Goal: Task Accomplishment & Management: Use online tool/utility

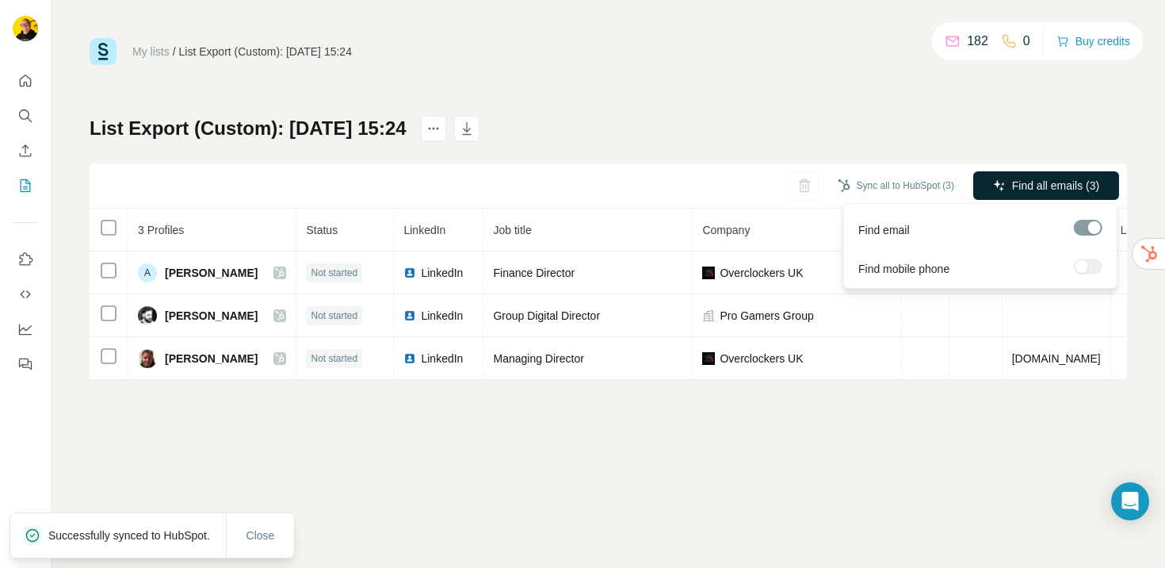
click at [1015, 186] on span "Find all emails (3)" at bounding box center [1055, 186] width 87 height 16
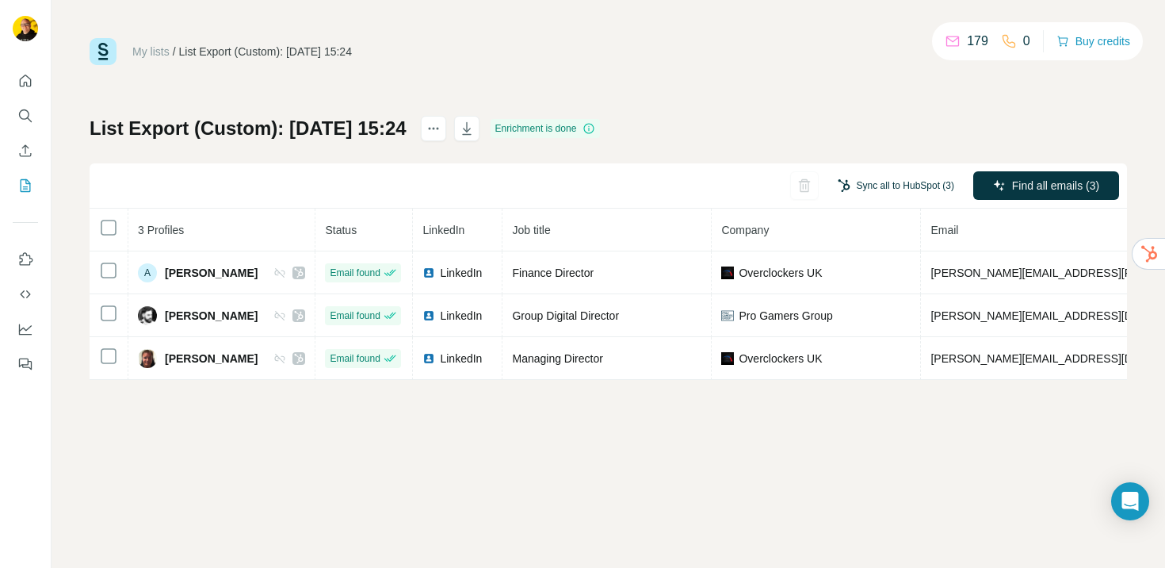
click at [878, 189] on button "Sync all to HubSpot (3)" at bounding box center [896, 186] width 139 height 24
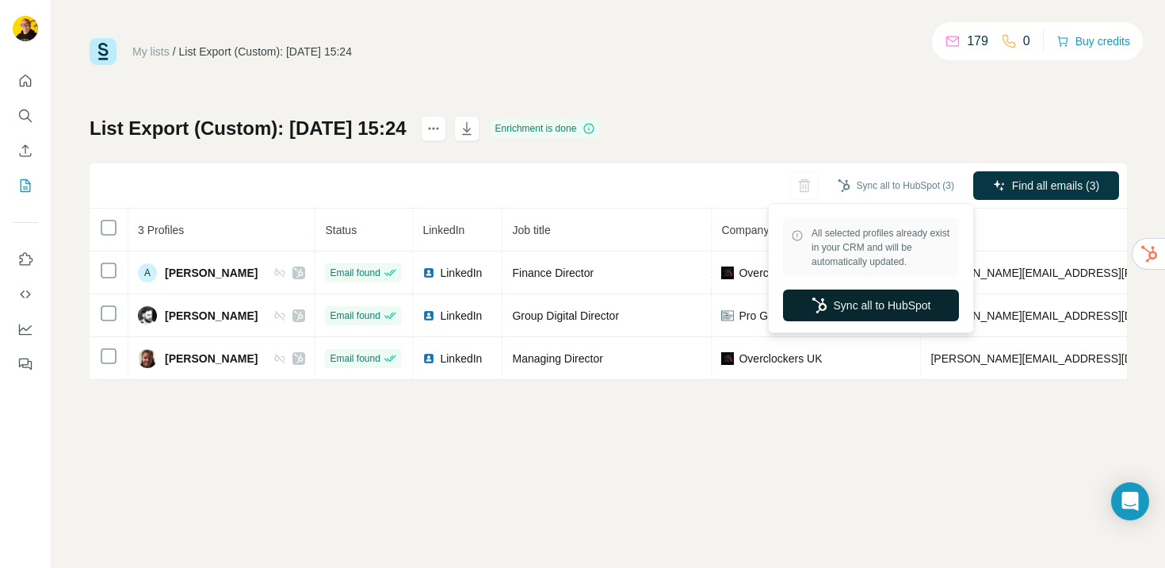
click at [854, 300] on button "Sync all to HubSpot" at bounding box center [871, 305] width 176 height 32
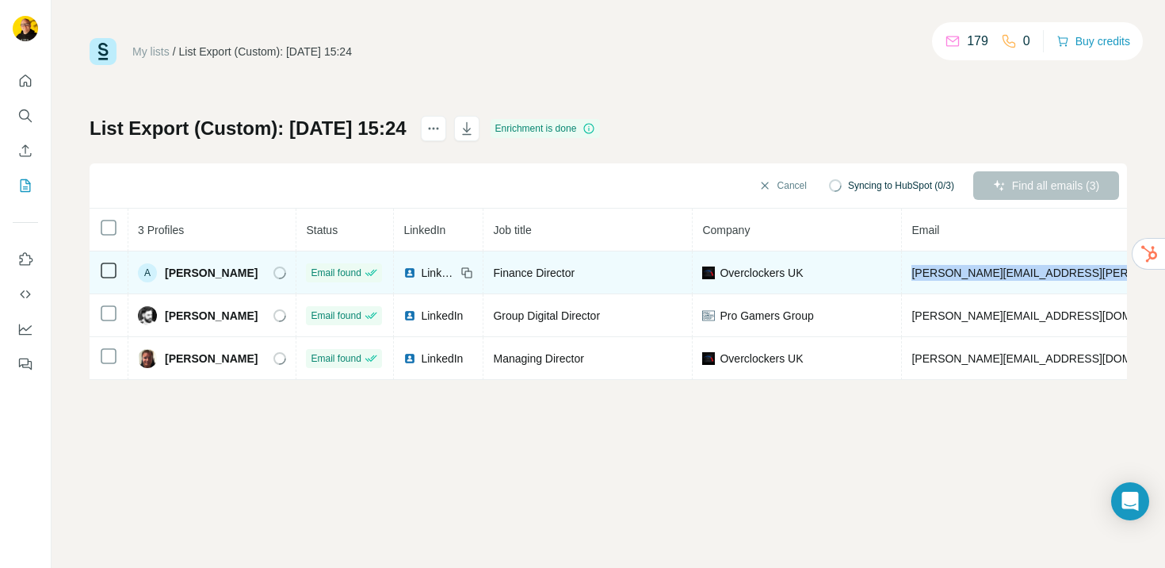
drag, startPoint x: 914, startPoint y: 270, endPoint x: 1093, endPoint y: 281, distance: 178.7
click at [1093, 281] on td "andrew.hiscocks@overclockers.co.uk" at bounding box center [1097, 272] width 391 height 43
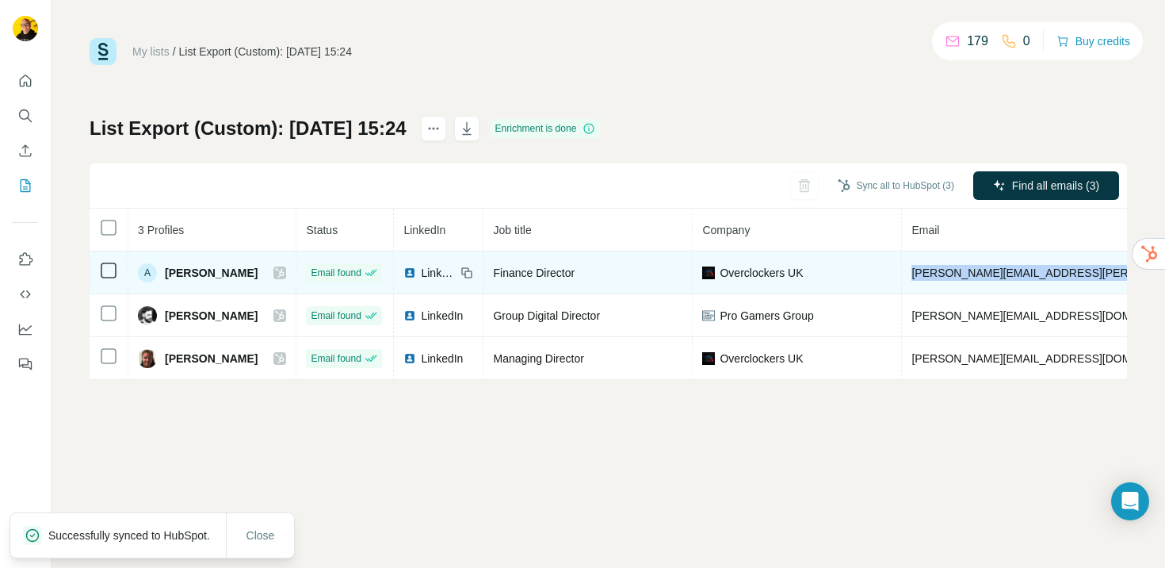
copy span "andrew.hiscocks@overclockers.co.uk"
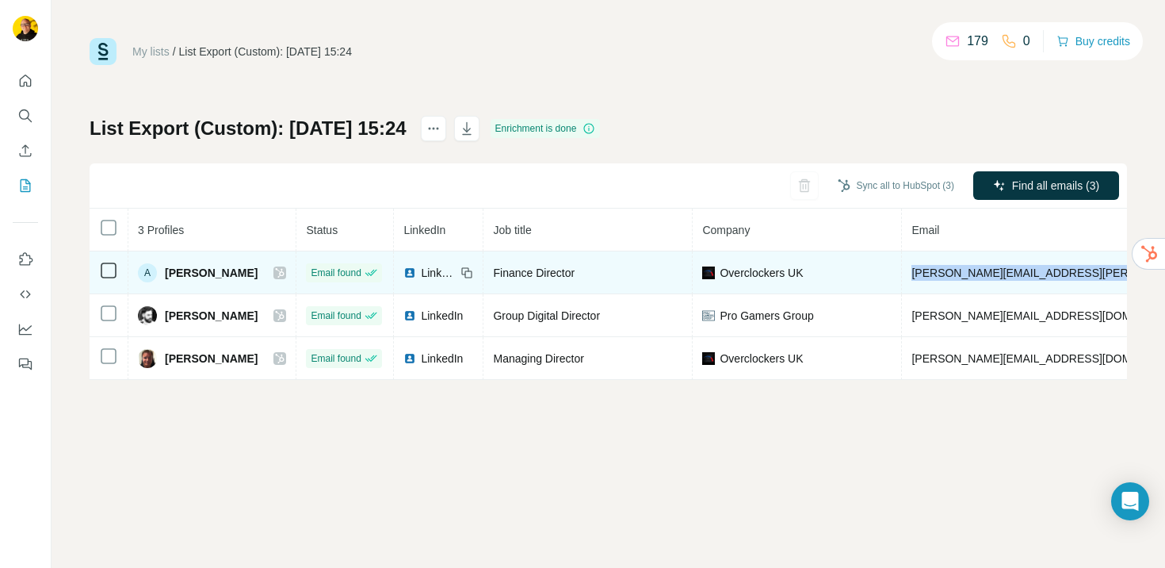
copy span "andrew.hiscocks@overclockers.co.uk"
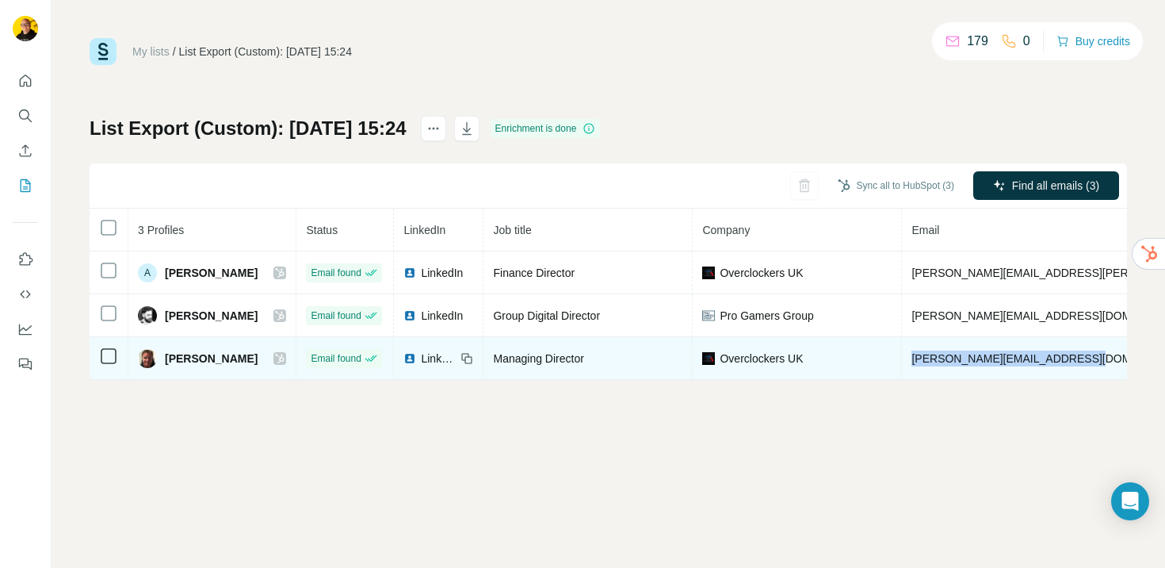
drag, startPoint x: 915, startPoint y: 360, endPoint x: 1086, endPoint y: 356, distance: 171.3
click at [1088, 356] on td "steve.ling@overclockers.co.uk" at bounding box center [1097, 358] width 391 height 43
copy span "steve.ling@overclockers.co.uk"
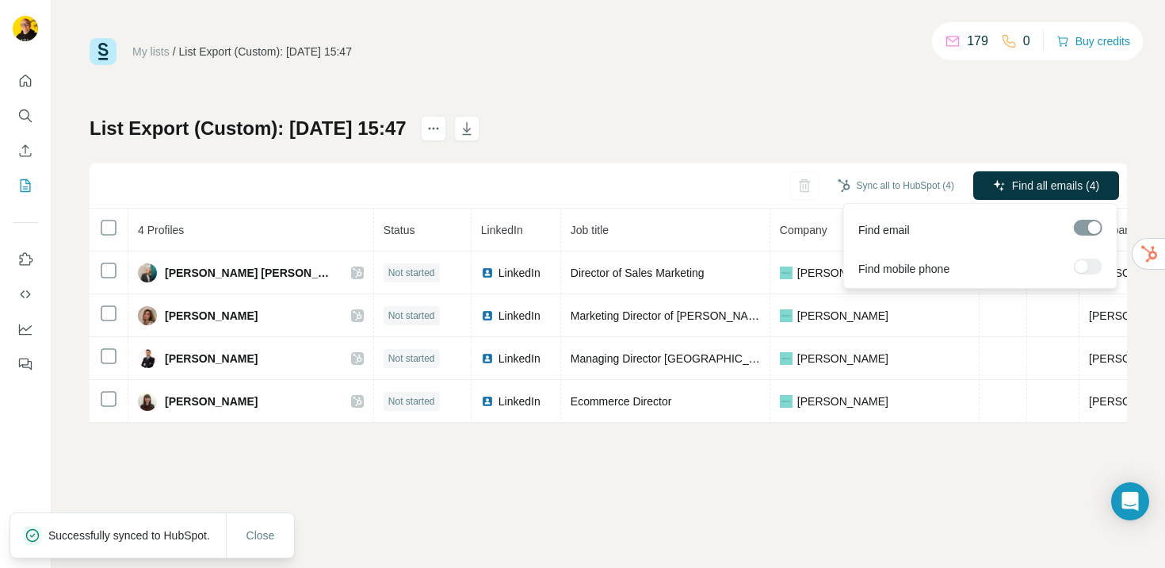
click at [1031, 186] on span "Find all emails (4)" at bounding box center [1055, 186] width 87 height 16
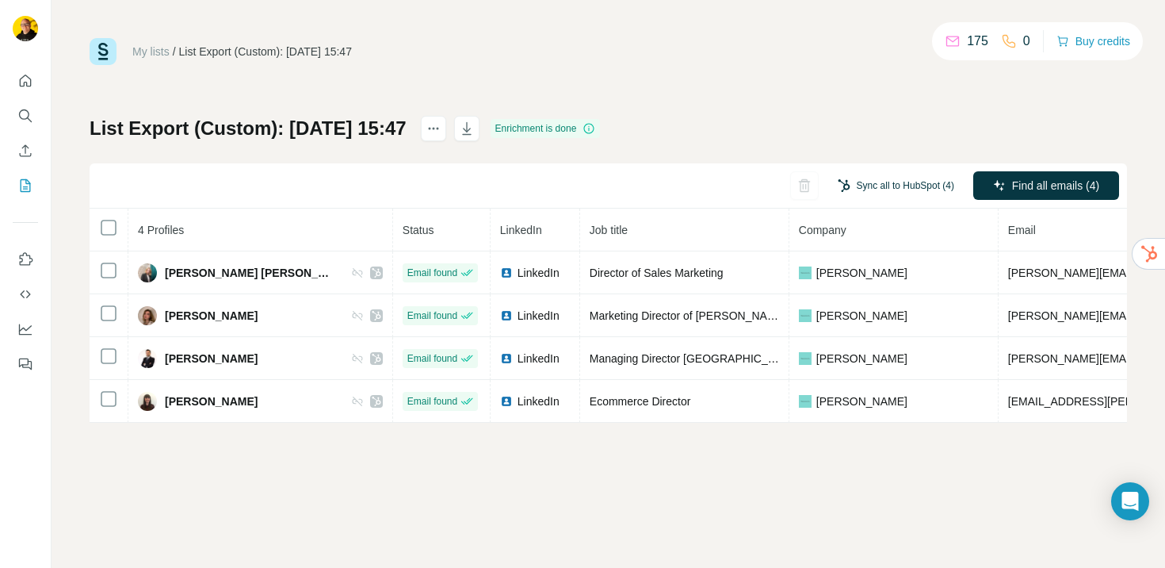
click at [882, 189] on button "Sync all to HubSpot (4)" at bounding box center [896, 186] width 139 height 24
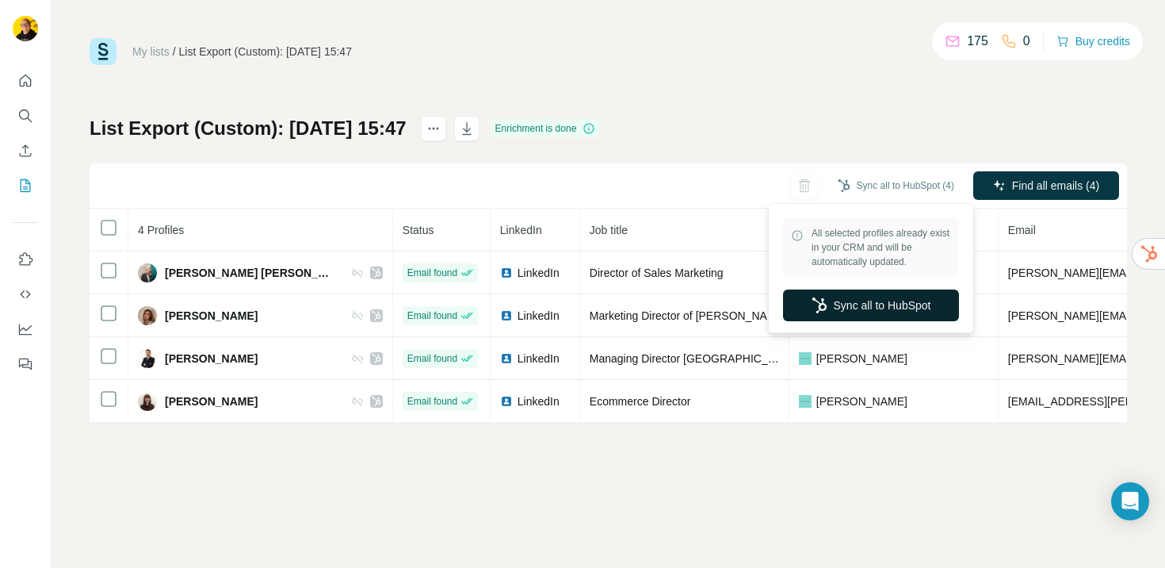
click at [878, 304] on button "Sync all to HubSpot" at bounding box center [871, 305] width 176 height 32
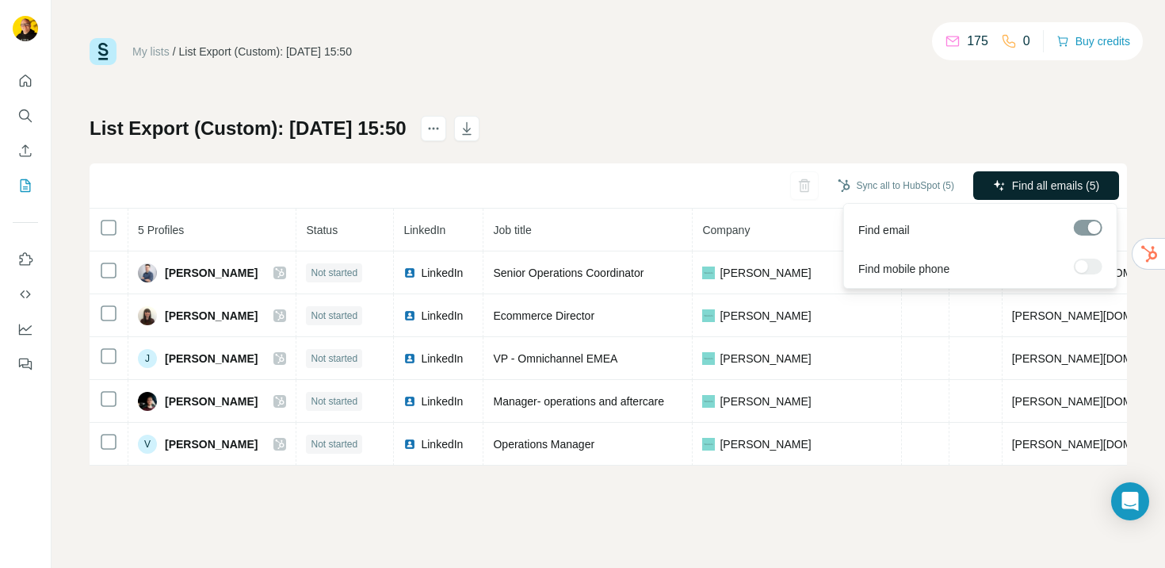
click at [1012, 186] on span "Find all emails (5)" at bounding box center [1055, 186] width 87 height 16
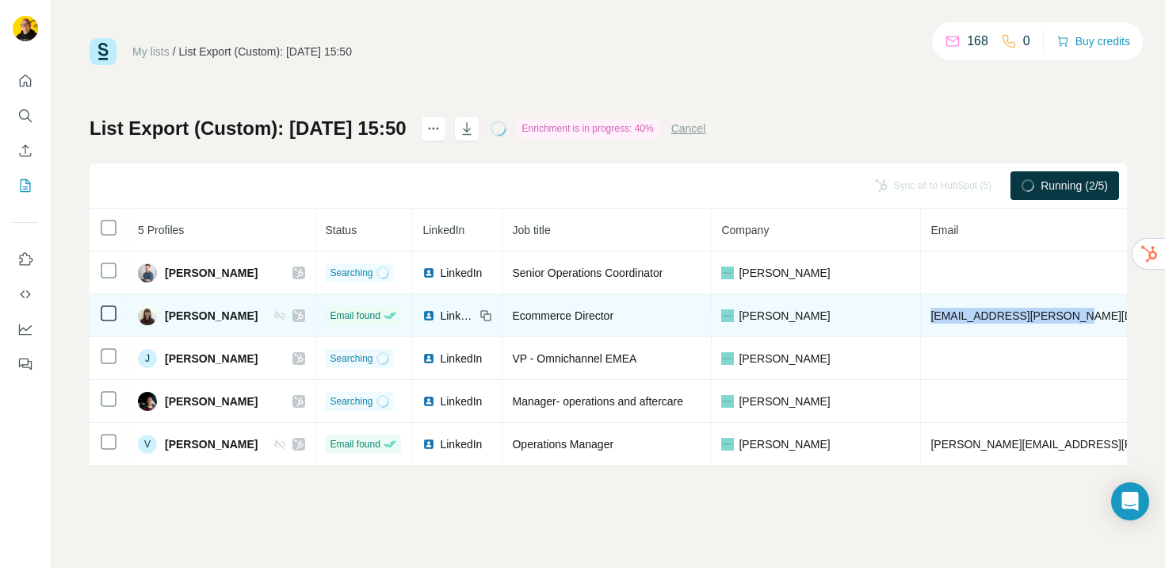
drag, startPoint x: 920, startPoint y: 315, endPoint x: 1043, endPoint y: 318, distance: 122.9
click at [1043, 318] on td "isotta.lippi@tiffany.com" at bounding box center [1162, 315] width 482 height 43
copy span "isotta.lippi@tiffany.com"
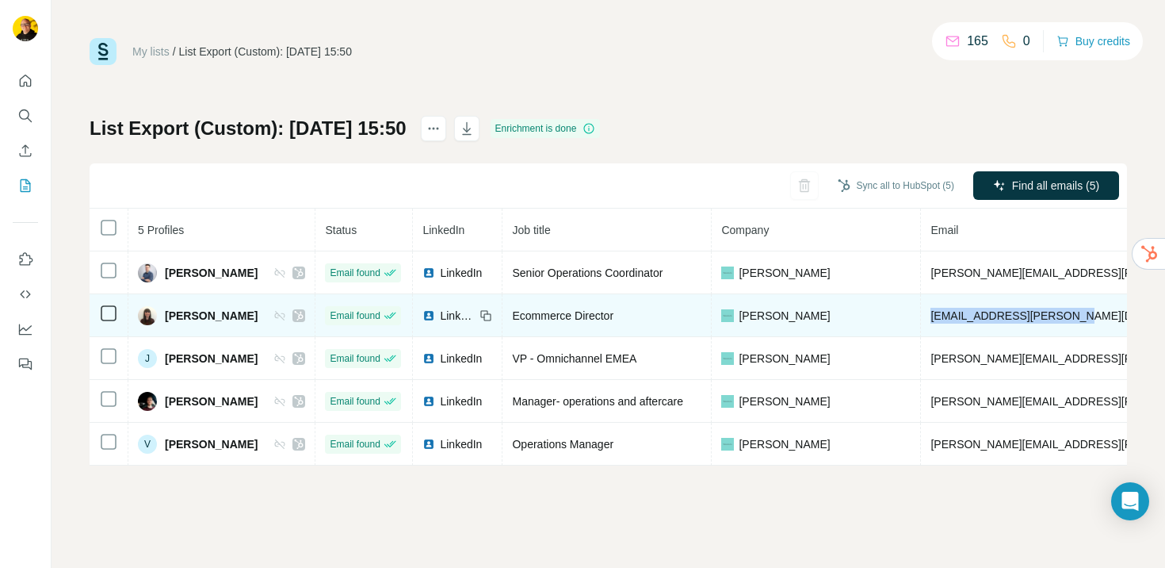
copy span "isotta.lippi@tiffany.com"
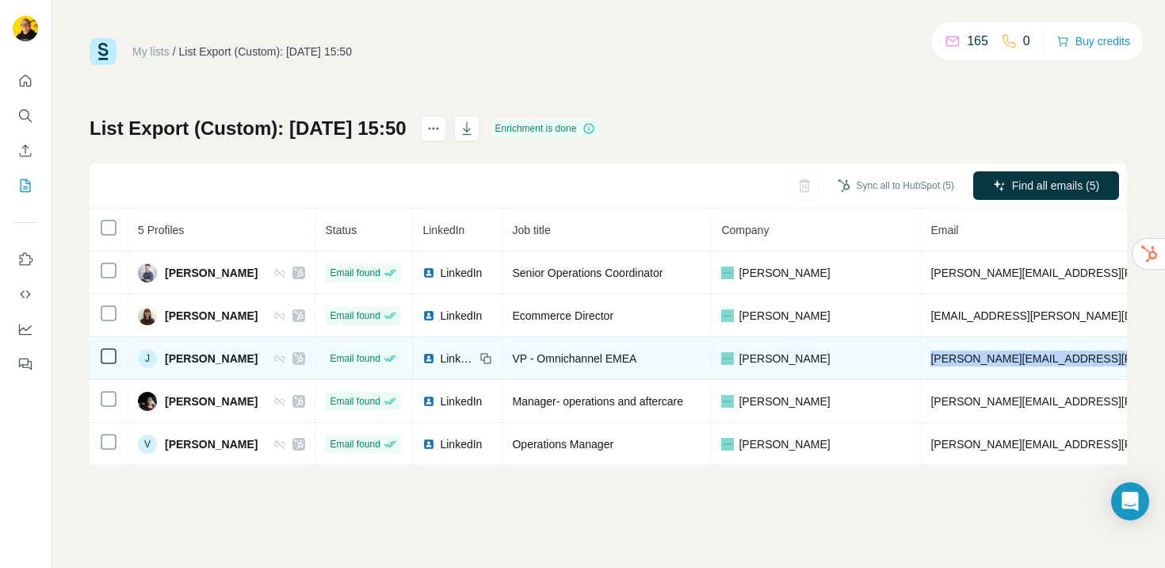
drag, startPoint x: 920, startPoint y: 358, endPoint x: 1094, endPoint y: 354, distance: 174.5
click at [1095, 354] on td "jacqueline.au-yeung@tiffany.com" at bounding box center [1162, 358] width 482 height 43
copy span "jacqueline.au-yeung@tiffany.com"
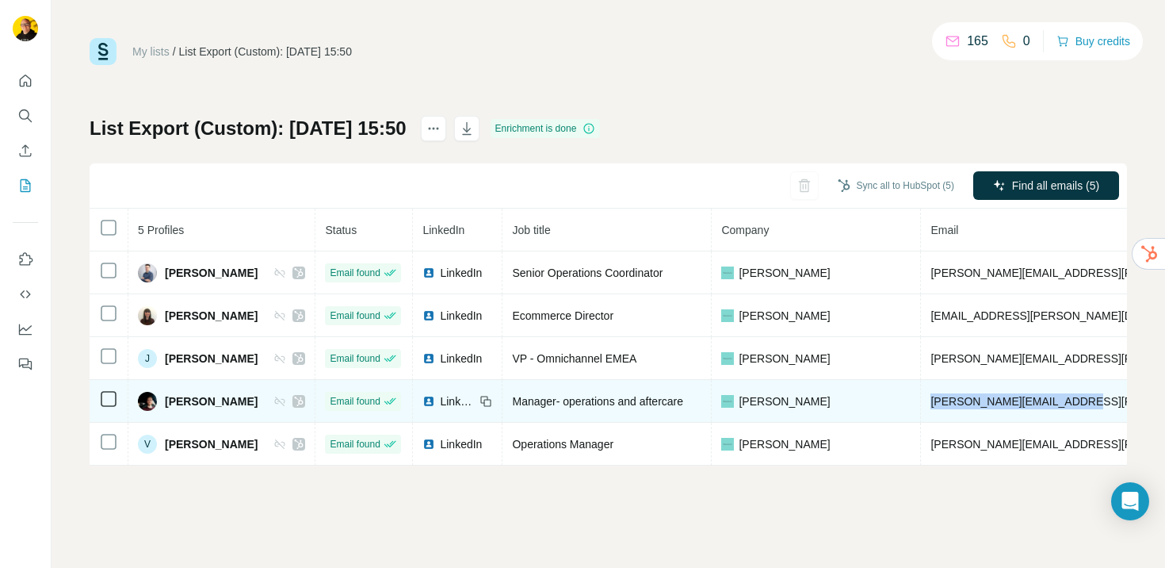
drag, startPoint x: 921, startPoint y: 402, endPoint x: 1091, endPoint y: 399, distance: 169.7
click at [1091, 399] on td "steve.wakelin@tiffany.com" at bounding box center [1162, 401] width 482 height 43
copy span "steve.wakelin@tiffany.com"
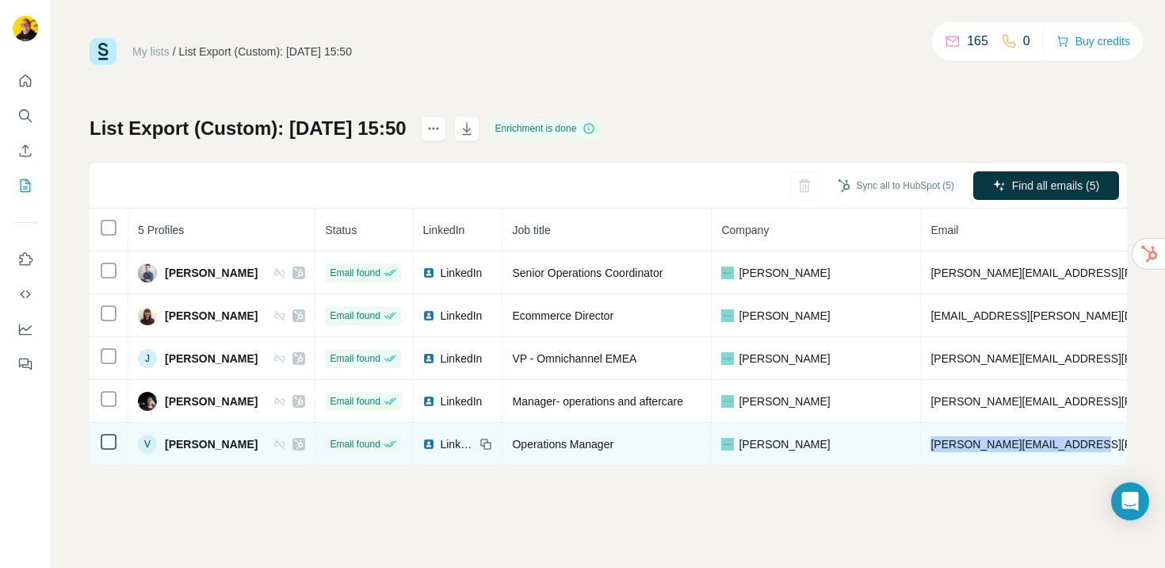
drag, startPoint x: 1066, startPoint y: 442, endPoint x: 915, endPoint y: 446, distance: 151.5
click at [921, 446] on td "vivianne.heath@tiffany.com" at bounding box center [1162, 444] width 482 height 43
copy span "vivianne.heath@tiffany.com"
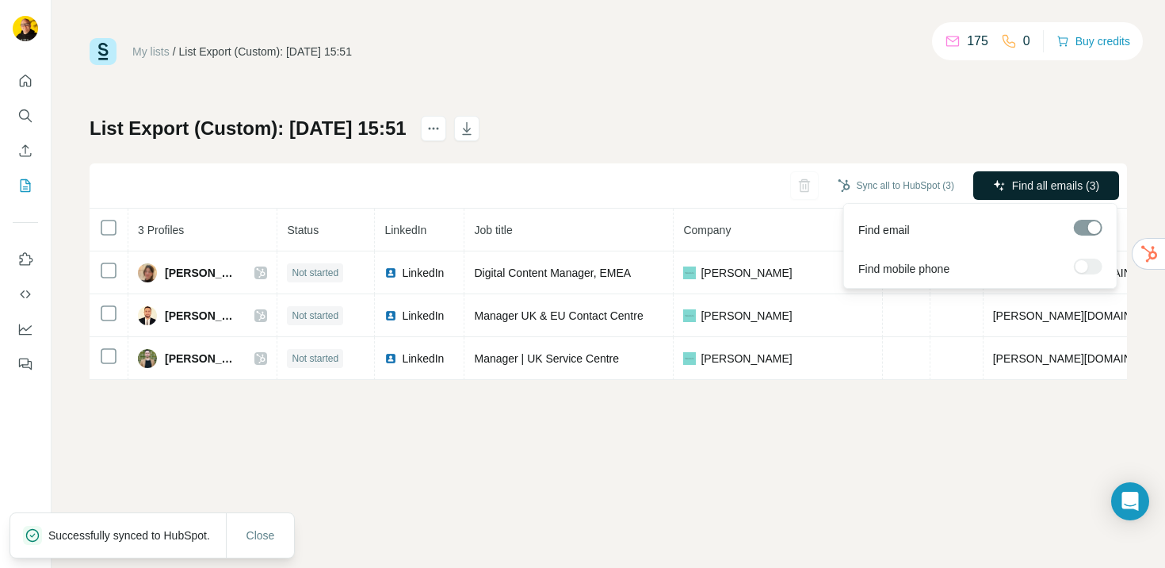
click at [1022, 189] on span "Find all emails (3)" at bounding box center [1055, 186] width 87 height 16
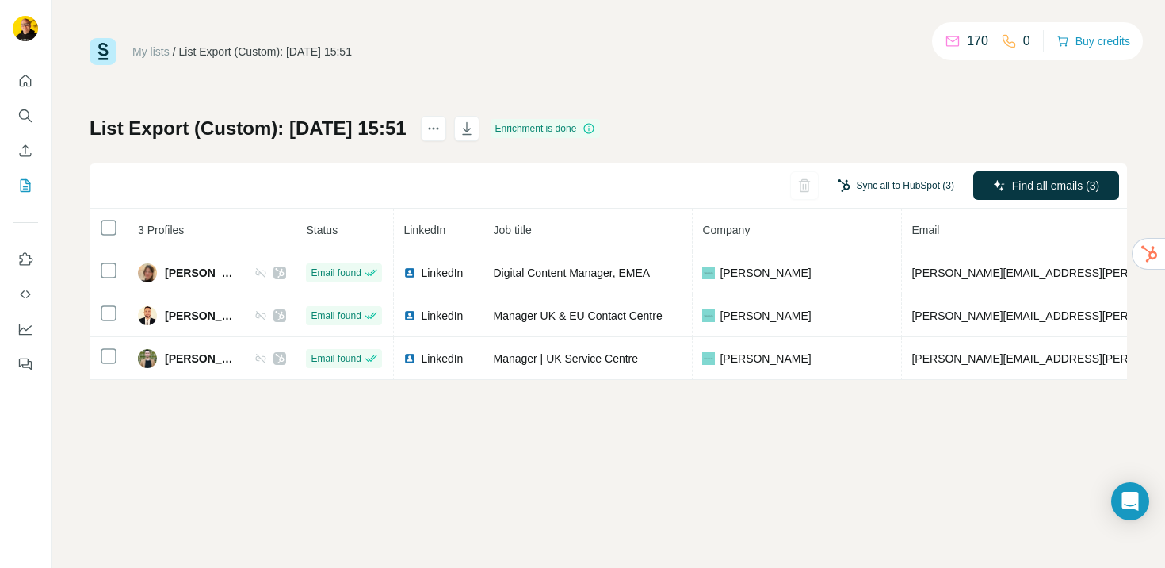
click at [902, 186] on button "Sync all to HubSpot (3)" at bounding box center [896, 186] width 139 height 24
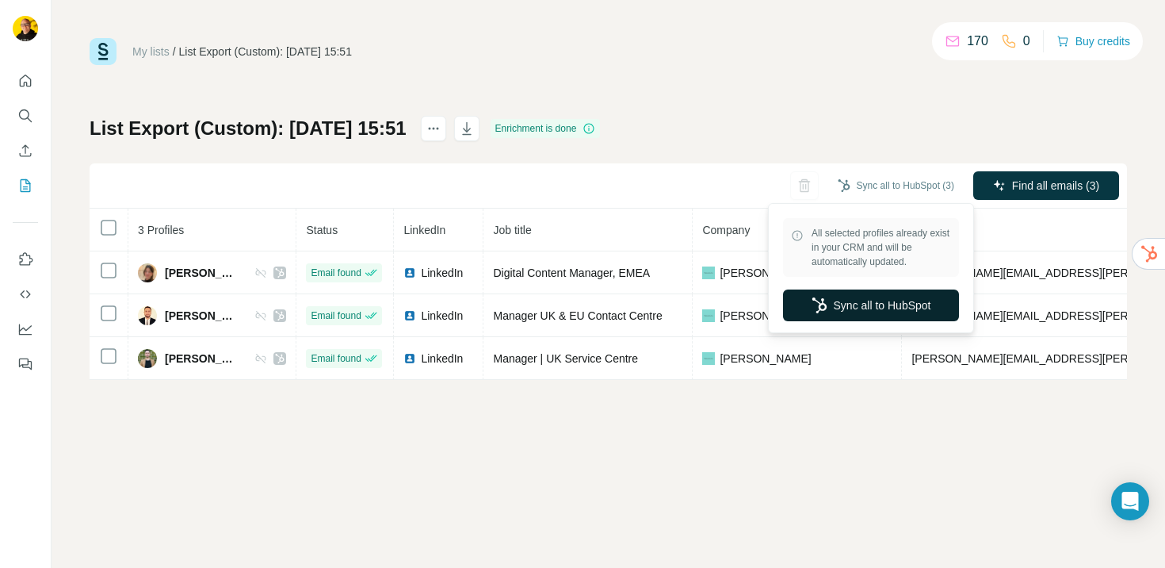
click at [892, 299] on button "Sync all to HubSpot" at bounding box center [871, 305] width 176 height 32
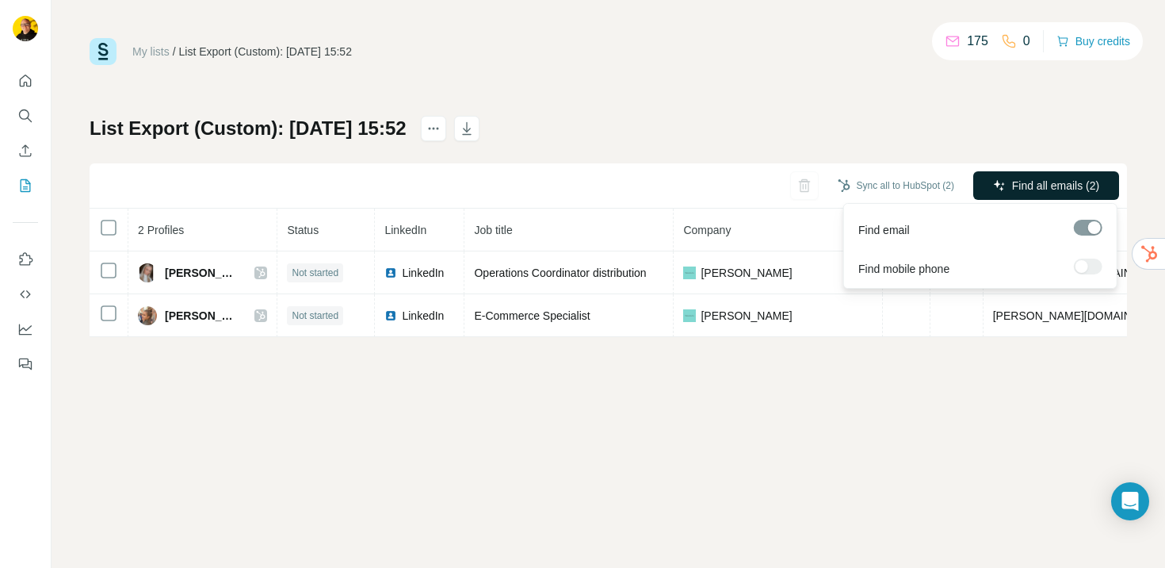
click at [1017, 179] on span "Find all emails (2)" at bounding box center [1055, 186] width 87 height 16
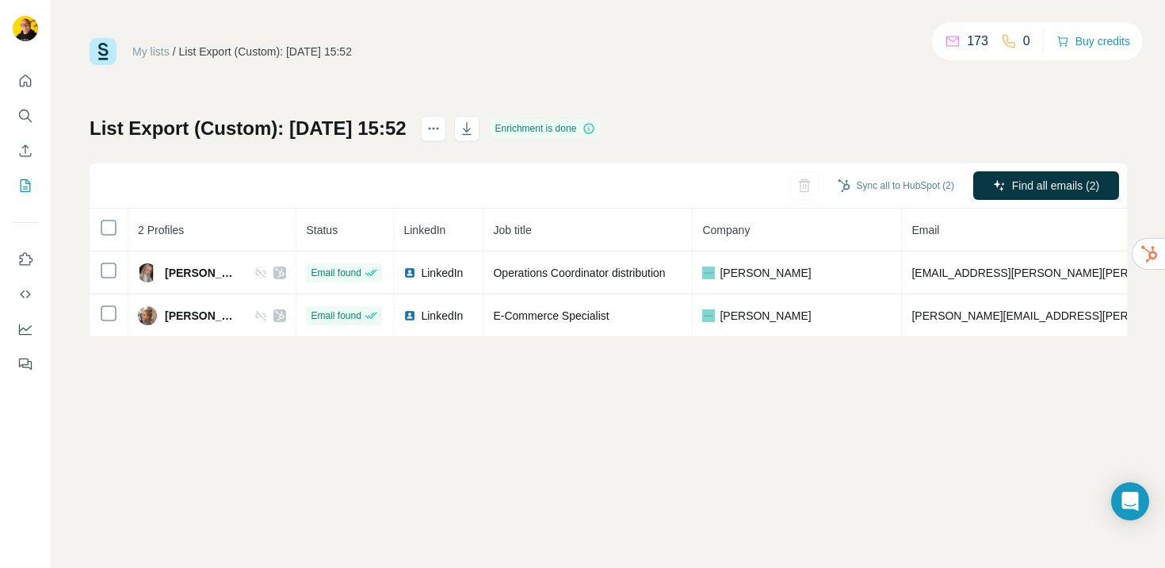
click at [943, 186] on button "Sync all to HubSpot (2)" at bounding box center [896, 186] width 139 height 24
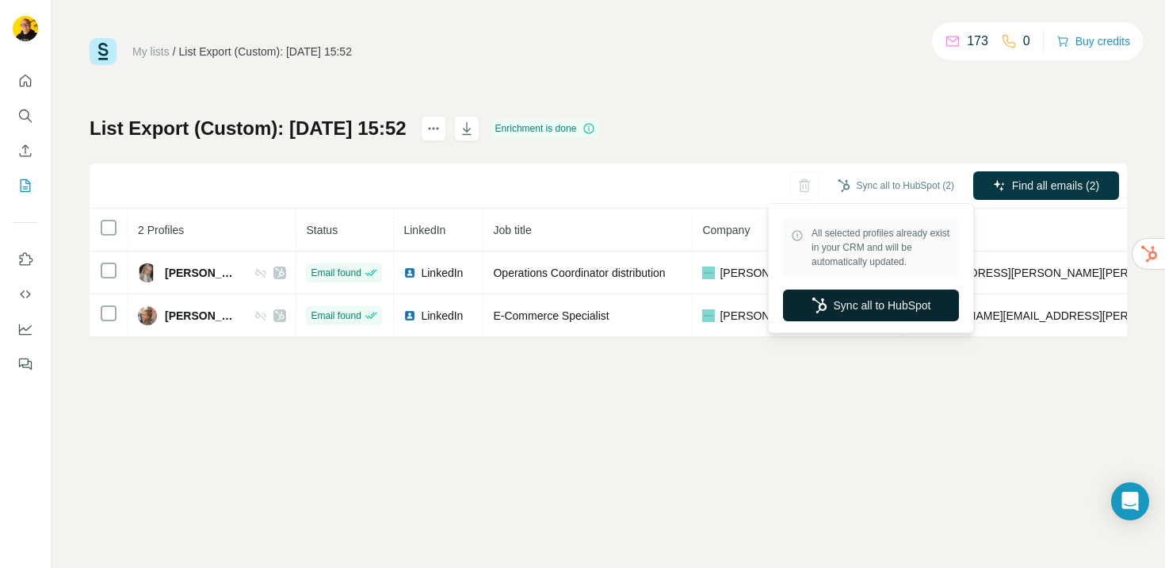
click at [882, 300] on button "Sync all to HubSpot" at bounding box center [871, 305] width 176 height 32
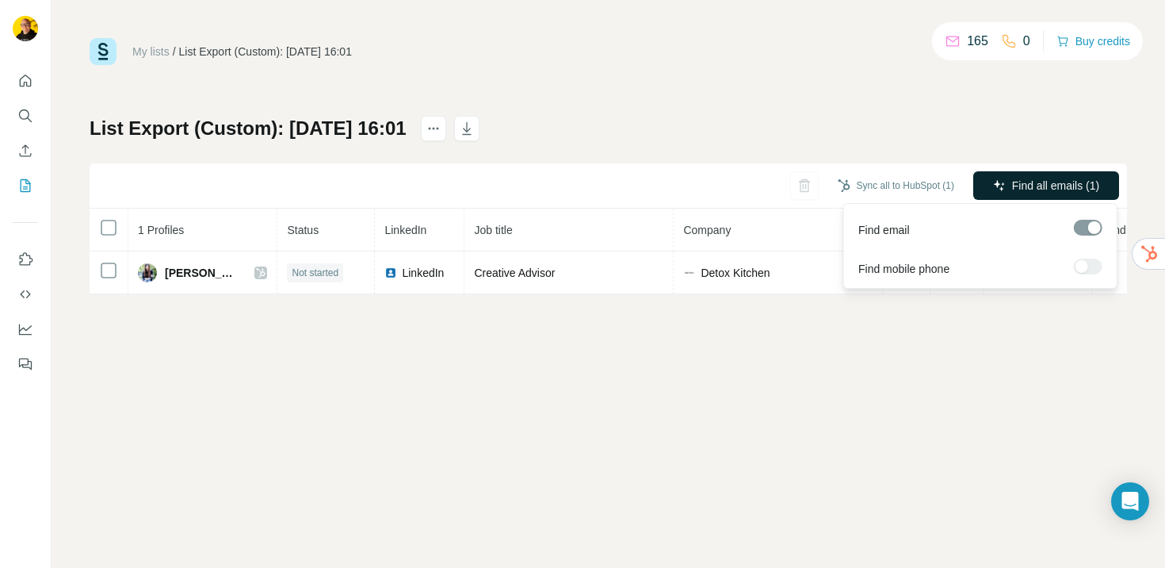
click at [1047, 185] on span "Find all emails (1)" at bounding box center [1055, 186] width 87 height 16
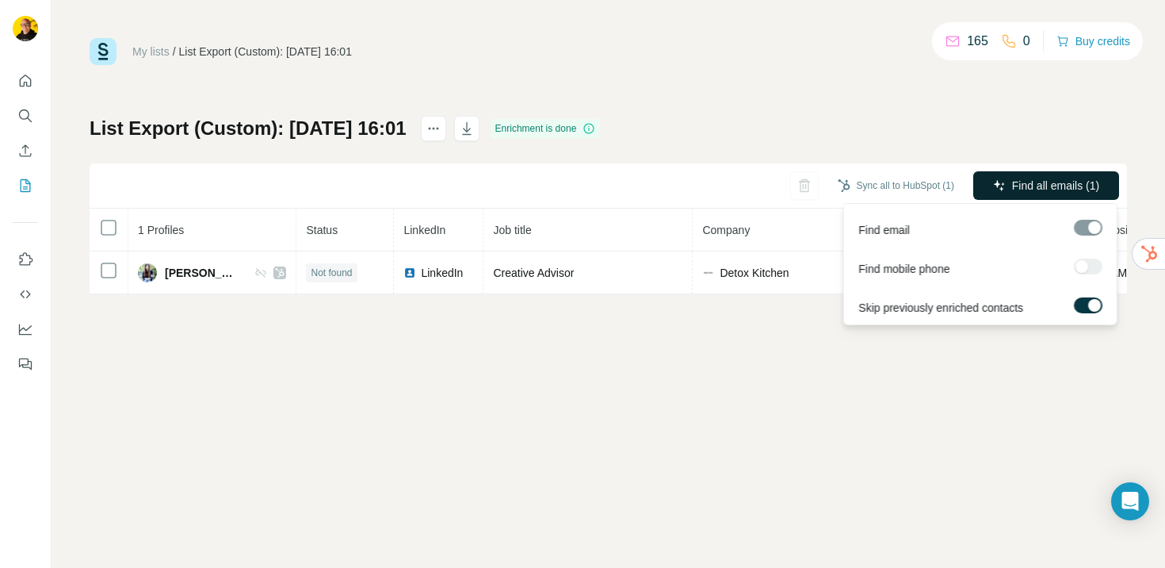
click at [978, 195] on button "Find all emails (1)" at bounding box center [1047, 185] width 146 height 29
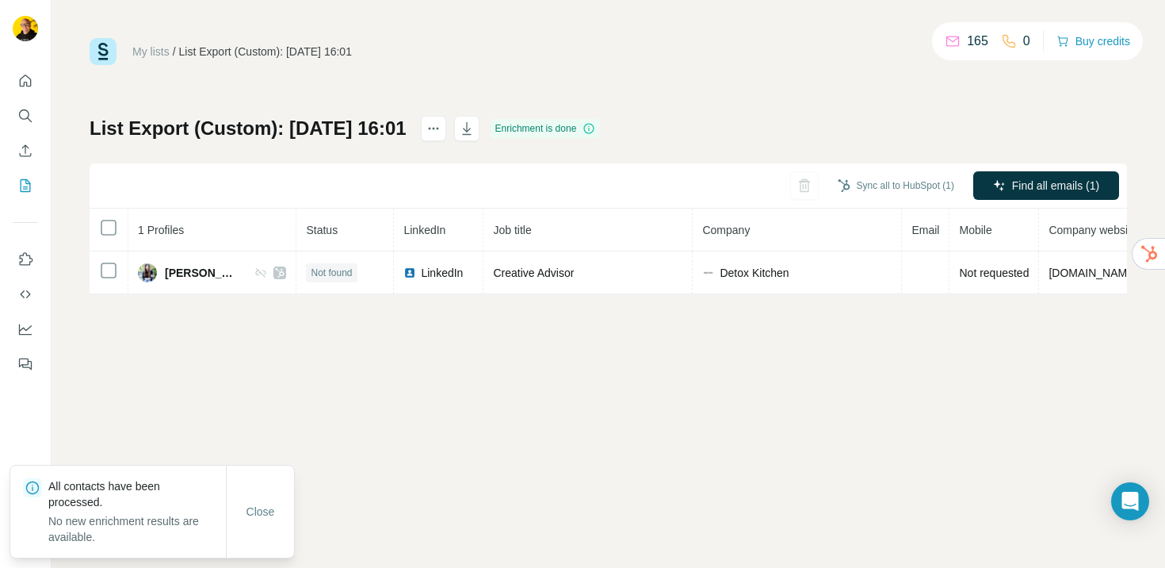
click at [690, 321] on div "My lists / List Export (Custom): 22/08/2025 16:01 165 0 Buy credits List Export…" at bounding box center [609, 284] width 1114 height 568
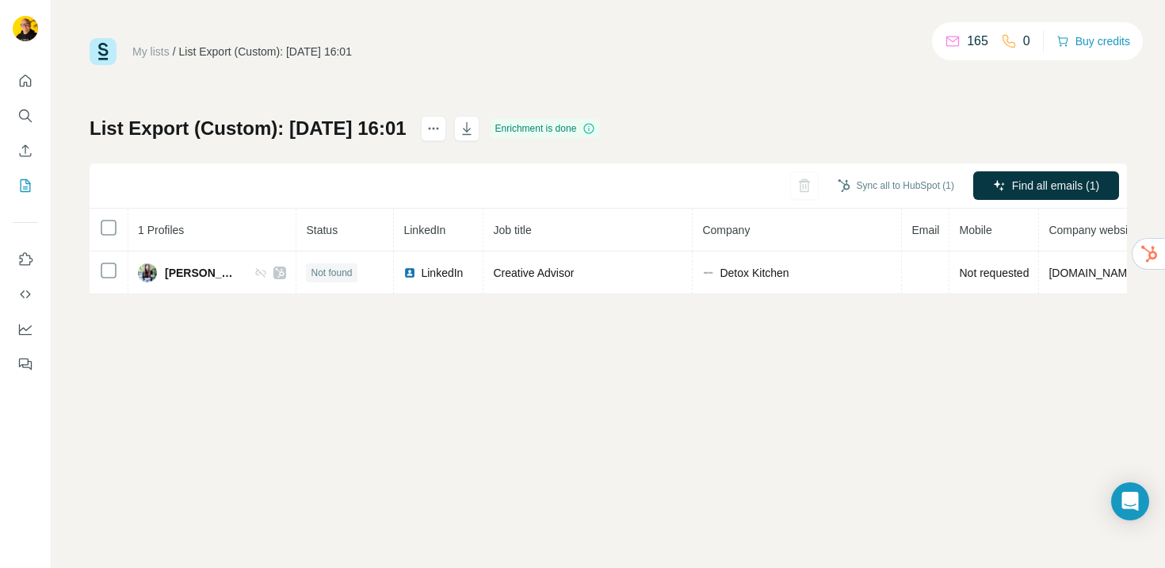
click at [868, 197] on div "Sync all to HubSpot (1)" at bounding box center [896, 185] width 139 height 29
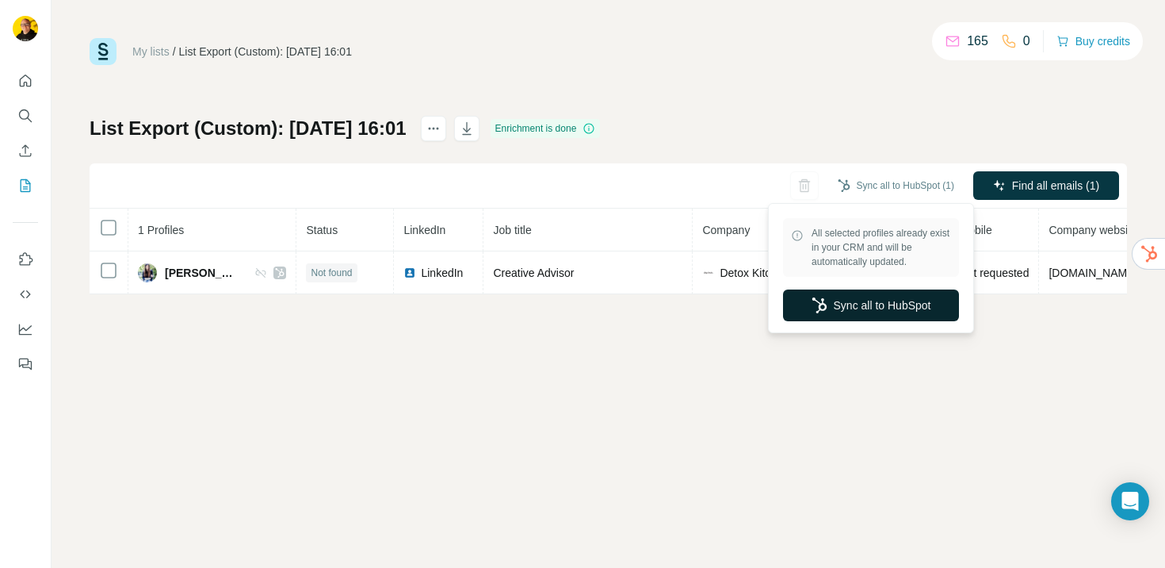
click at [835, 305] on button "Sync all to HubSpot" at bounding box center [871, 305] width 176 height 32
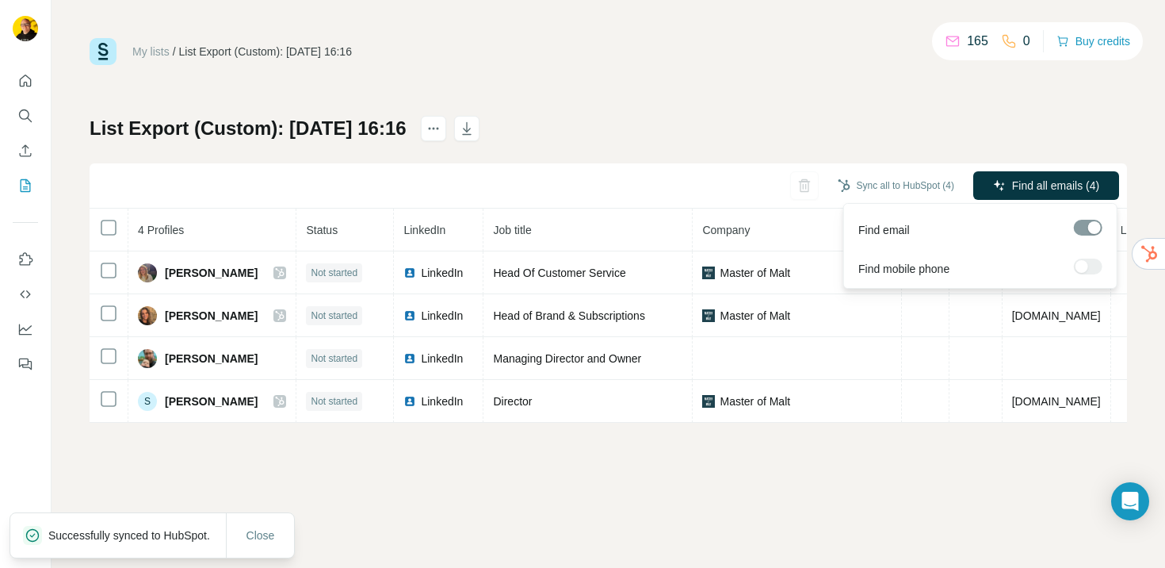
click at [1052, 184] on span "Find all emails (4)" at bounding box center [1055, 186] width 87 height 16
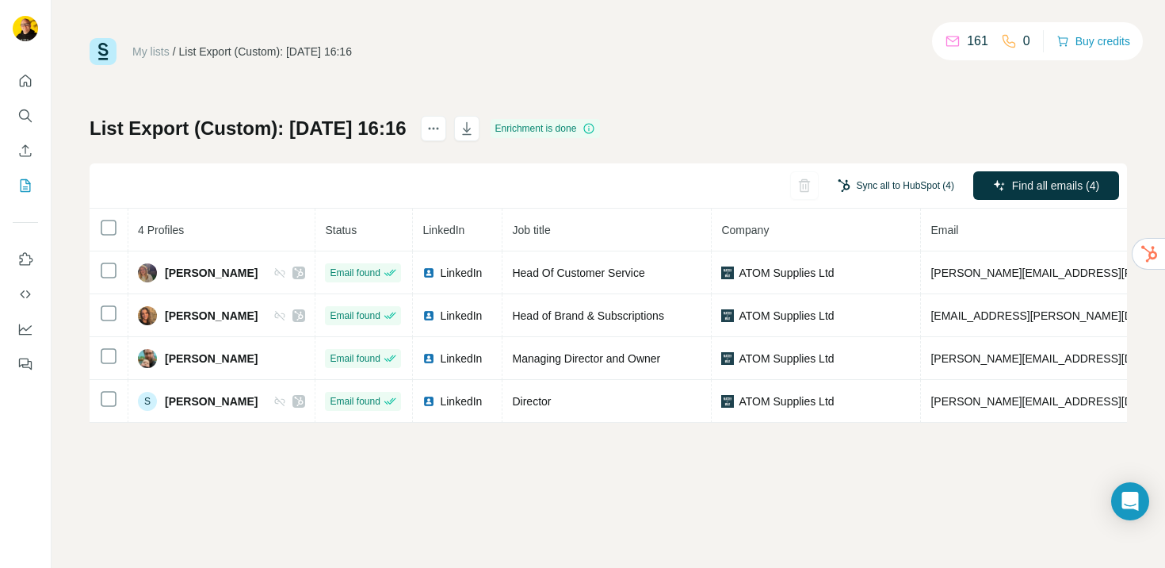
click at [912, 181] on button "Sync all to HubSpot (4)" at bounding box center [896, 186] width 139 height 24
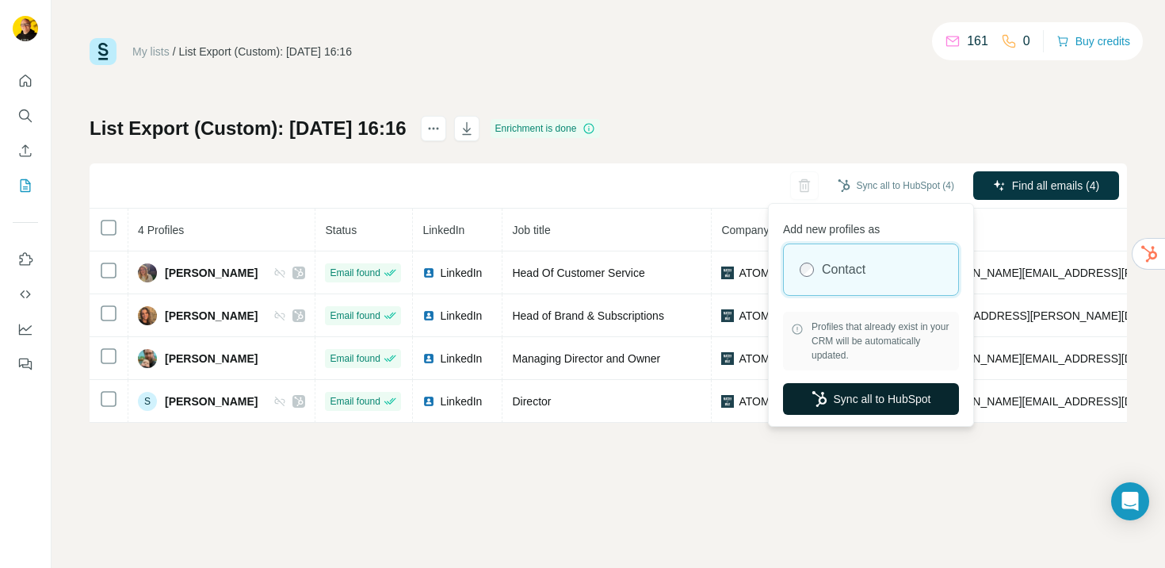
click at [857, 404] on button "Sync all to HubSpot" at bounding box center [871, 399] width 176 height 32
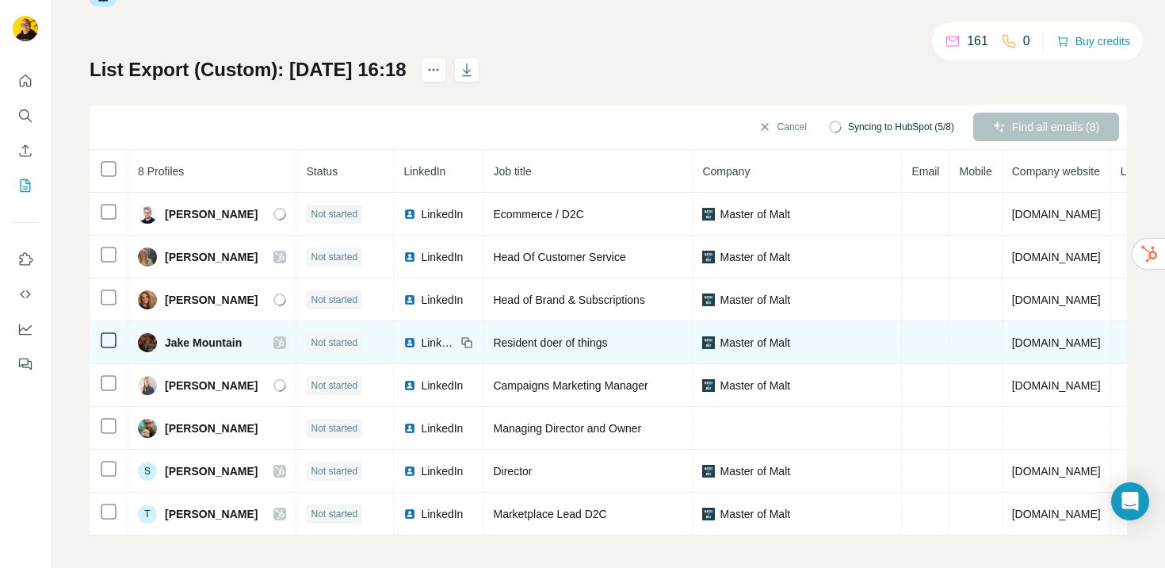
scroll to position [64, 0]
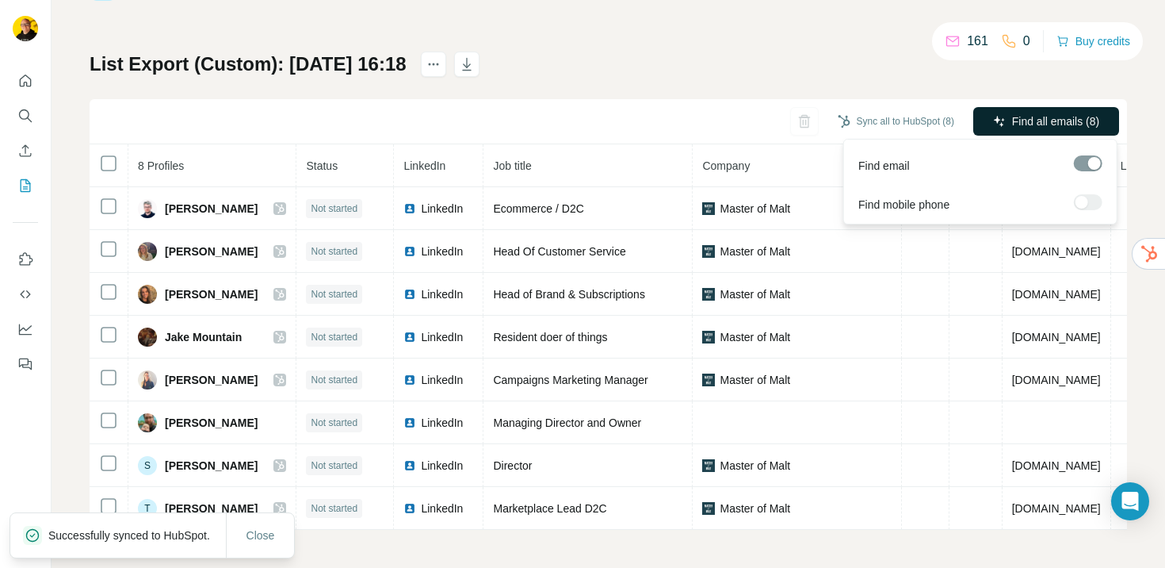
click at [1031, 124] on span "Find all emails (8)" at bounding box center [1055, 121] width 87 height 16
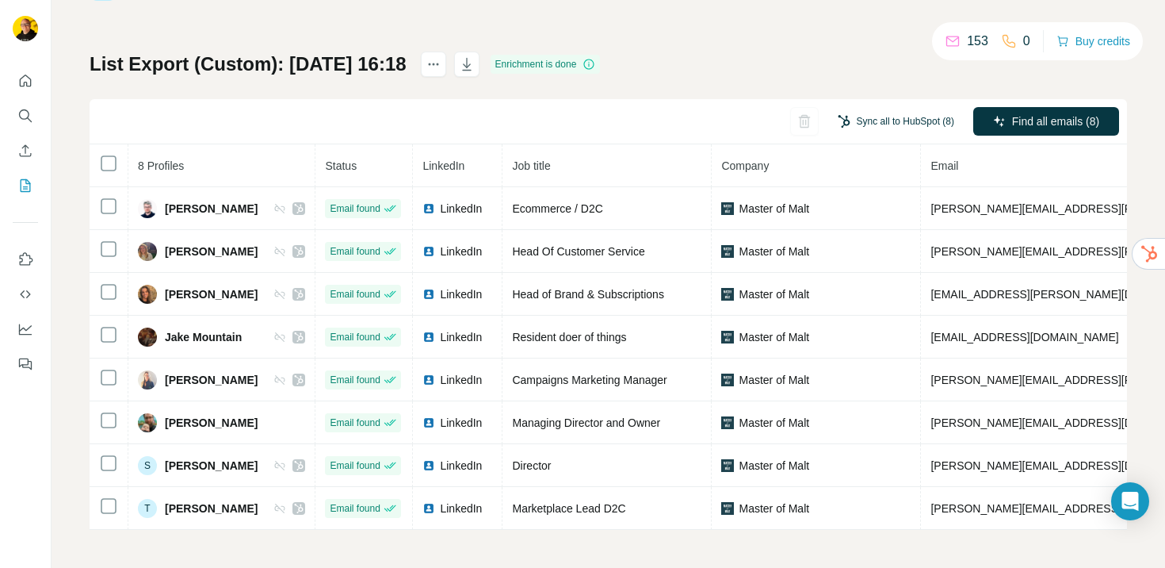
click at [886, 118] on button "Sync all to HubSpot (8)" at bounding box center [896, 121] width 139 height 24
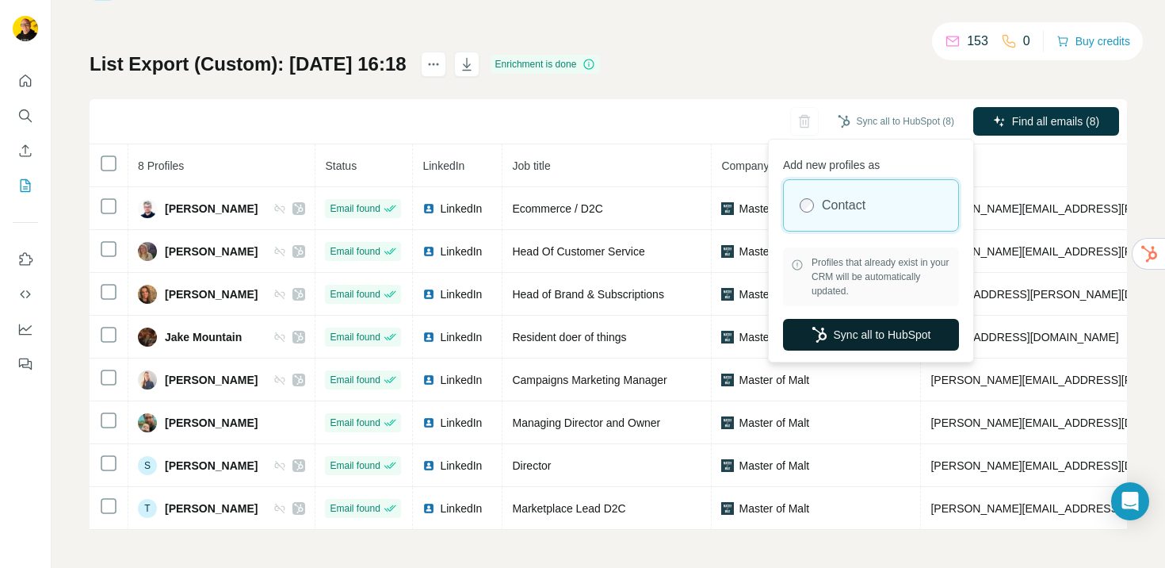
click at [861, 331] on button "Sync all to HubSpot" at bounding box center [871, 335] width 176 height 32
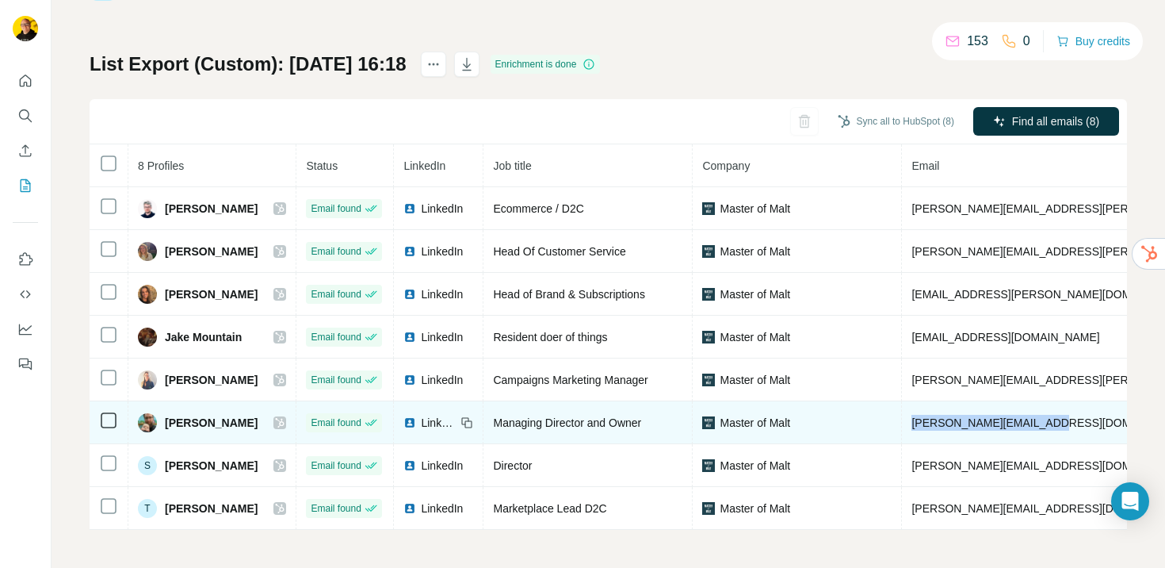
drag, startPoint x: 1039, startPoint y: 419, endPoint x: 900, endPoint y: 424, distance: 138.8
click at [902, 424] on td "justin@masterofmalt.com" at bounding box center [1097, 422] width 391 height 43
copy span "justin@masterofmalt.com"
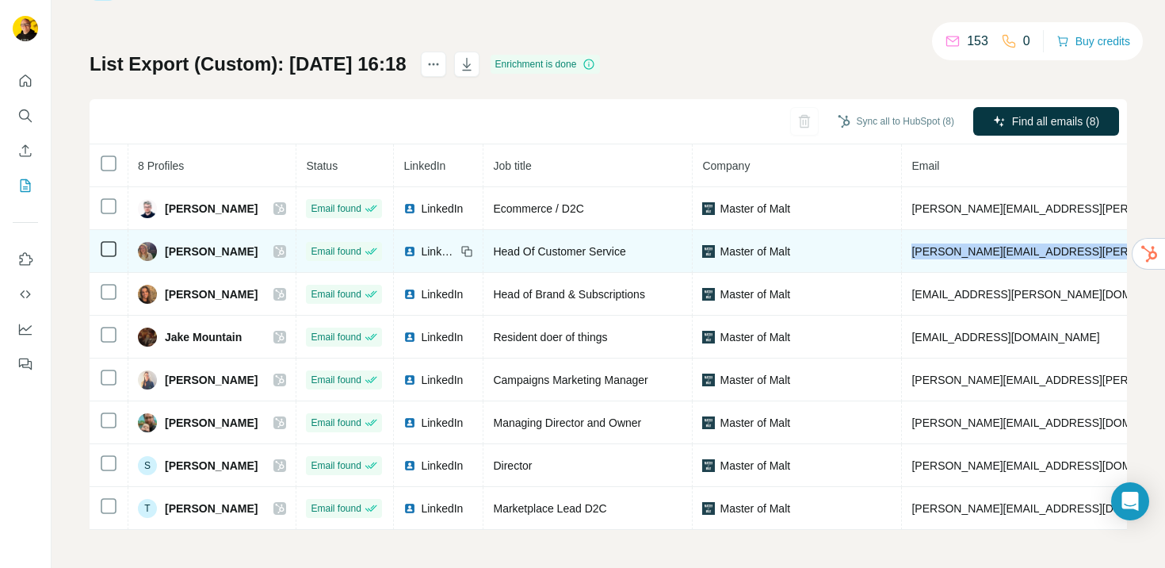
drag, startPoint x: 903, startPoint y: 251, endPoint x: 1113, endPoint y: 249, distance: 210.1
click at [1113, 249] on tr "Dana Lawrence Email found LinkedIn Head Of Customer Service Master of Malt dana…" at bounding box center [889, 251] width 1598 height 43
copy tr "dana.lawrence@masterofmalt.com N"
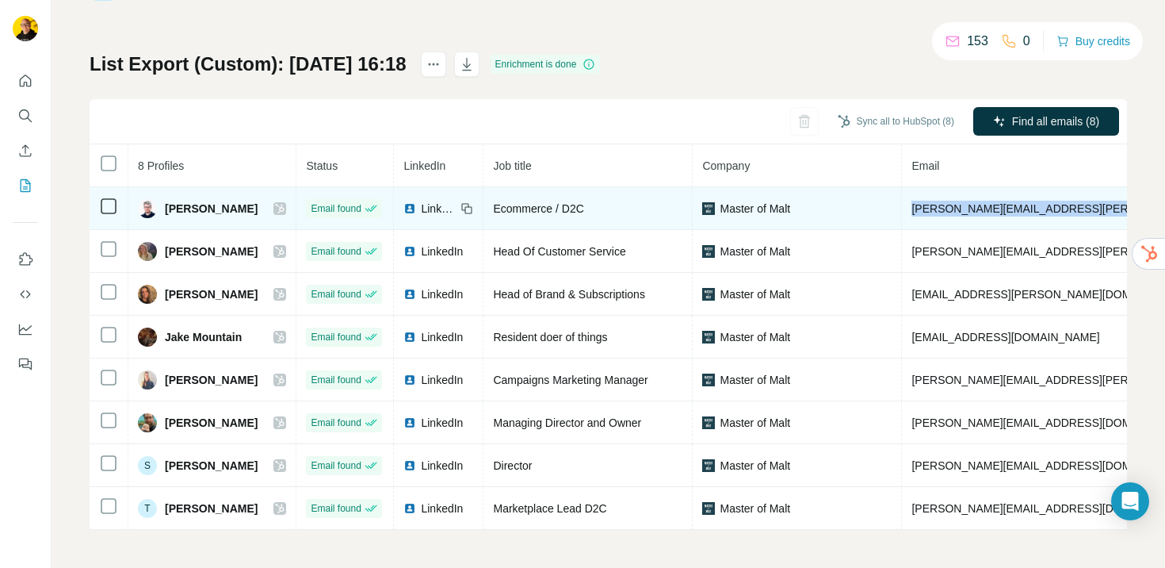
drag, startPoint x: 901, startPoint y: 210, endPoint x: 1085, endPoint y: 209, distance: 183.9
click at [1085, 209] on td "charlie.carlton@masterofmalt.com" at bounding box center [1097, 208] width 391 height 43
copy span "charlie.carlton@masterofmalt.com"
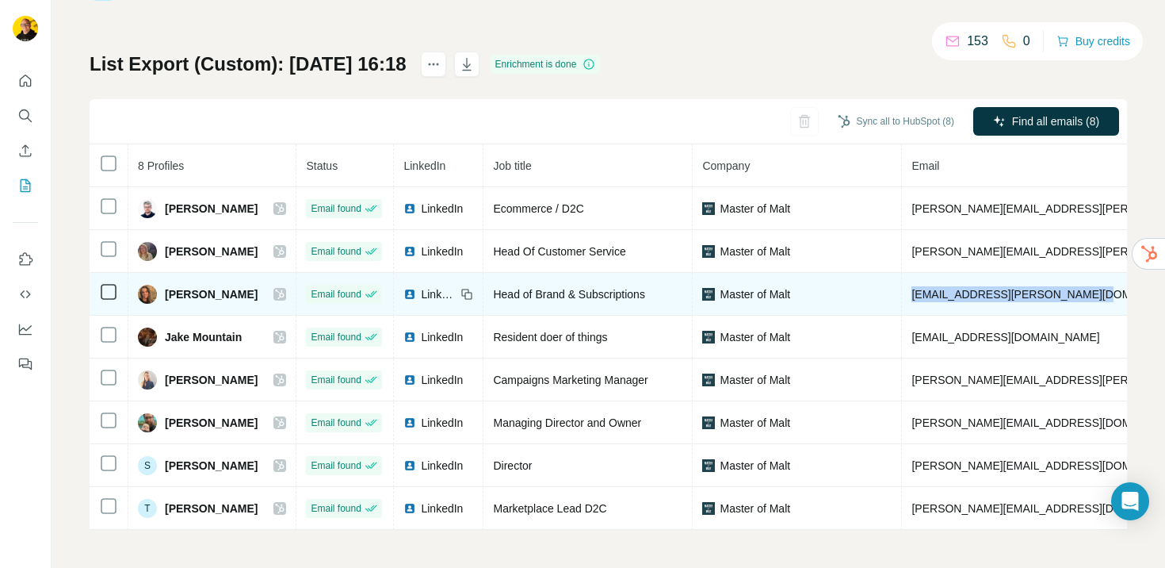
drag, startPoint x: 902, startPoint y: 296, endPoint x: 1070, endPoint y: 309, distance: 168.6
click at [1070, 309] on td "giovana.petry@masterofmalt.com" at bounding box center [1097, 294] width 391 height 43
copy span "giovana.petry@masterofmalt.com"
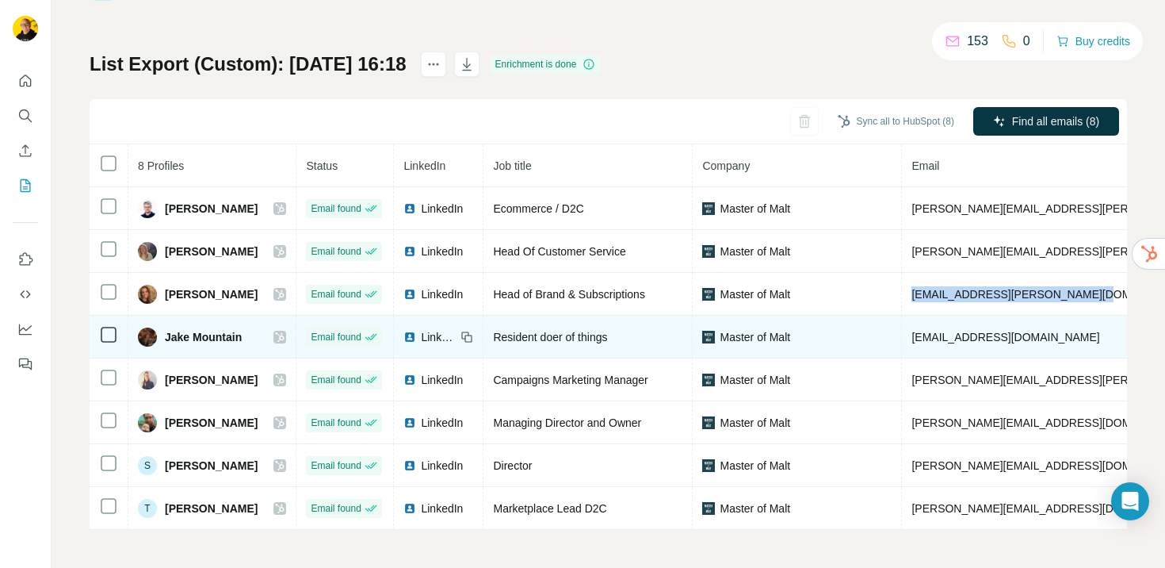
drag, startPoint x: 901, startPoint y: 338, endPoint x: 1093, endPoint y: 348, distance: 192.1
click at [1094, 348] on td "jake.mountain@masterofmalt.com" at bounding box center [1097, 337] width 391 height 43
copy span "jake.mountain@masterofmalt.com"
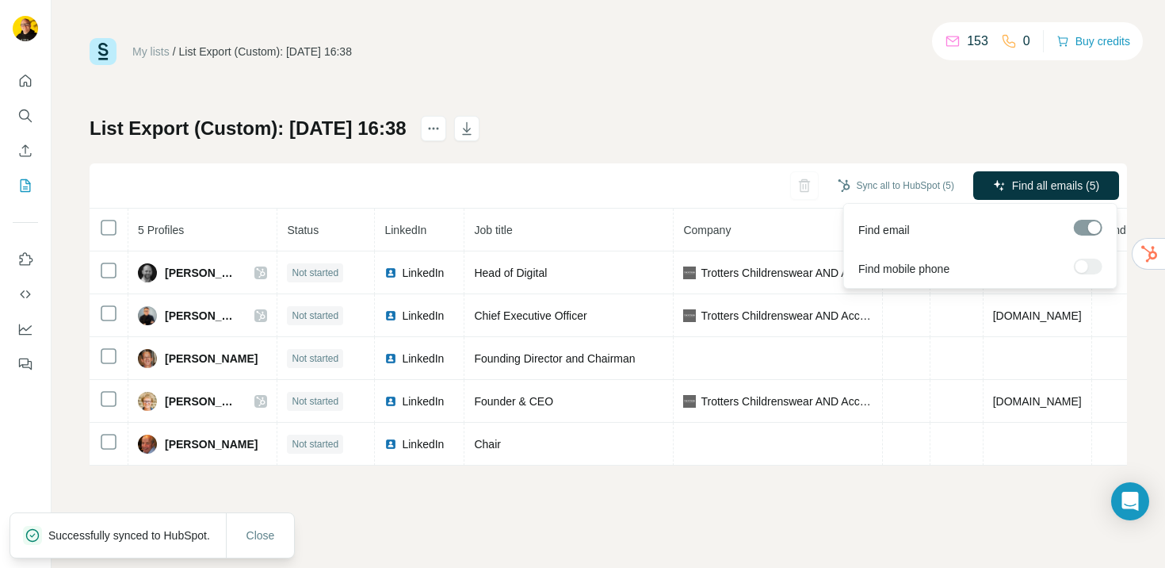
click at [1045, 186] on span "Find all emails (5)" at bounding box center [1055, 186] width 87 height 16
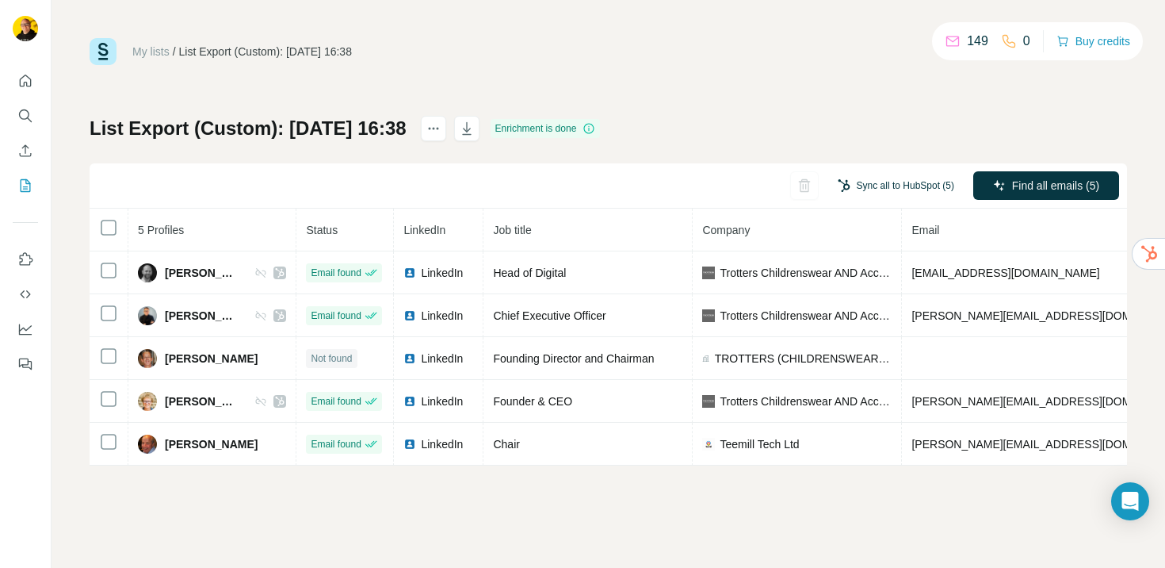
click at [897, 180] on button "Sync all to HubSpot (5)" at bounding box center [896, 186] width 139 height 24
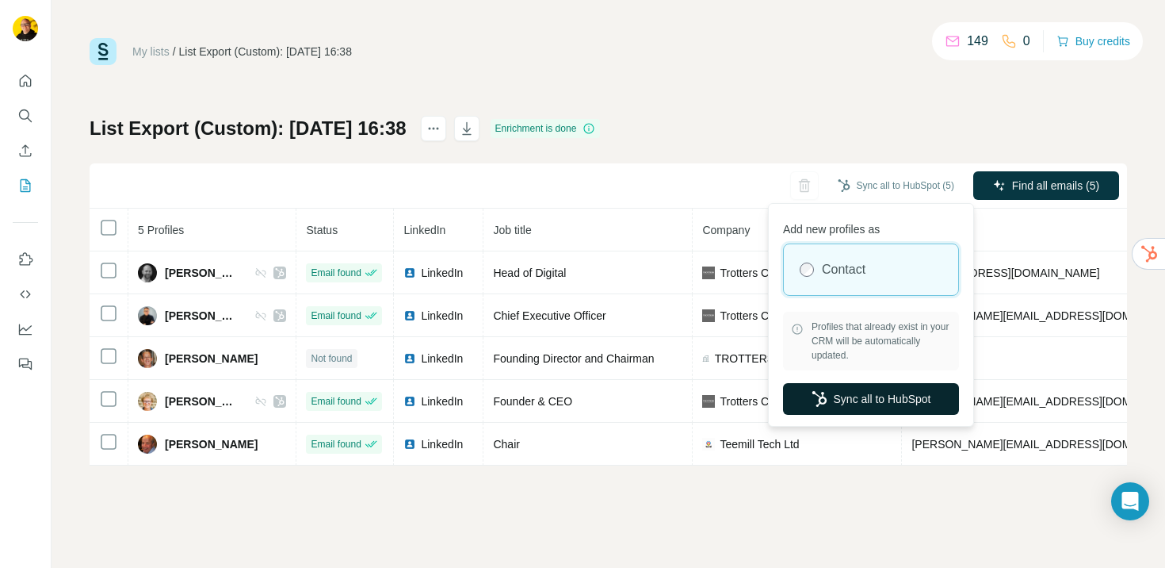
click at [846, 400] on button "Sync all to HubSpot" at bounding box center [871, 399] width 176 height 32
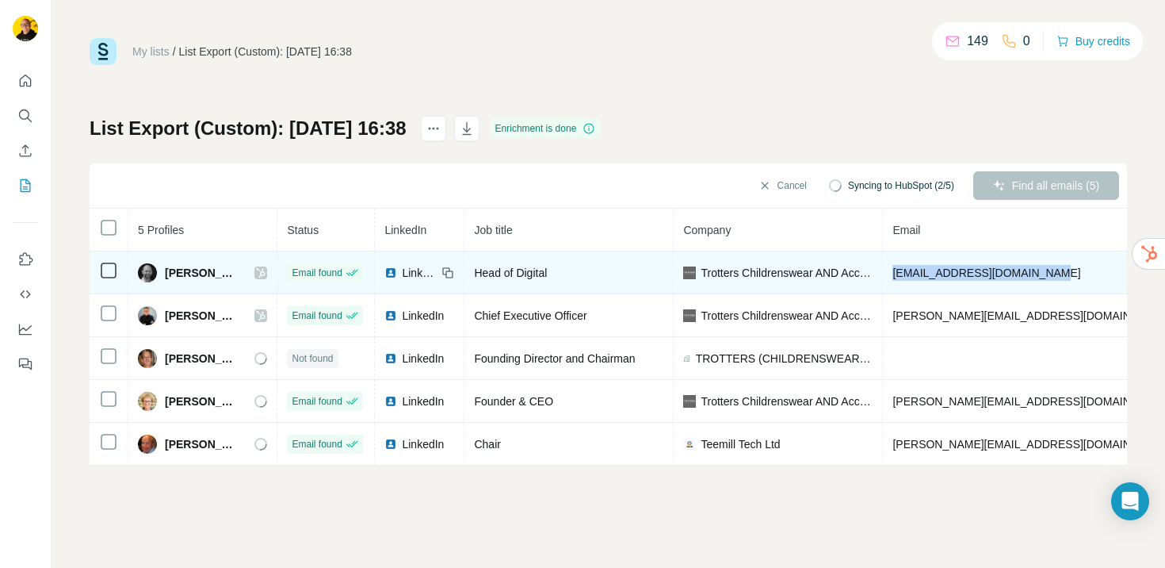
drag, startPoint x: 1031, startPoint y: 271, endPoint x: 877, endPoint y: 272, distance: 153.8
click at [877, 272] on tr "[PERSON_NAME] Email found LinkedIn Head of Digital Trotters Childrenswear AND A…" at bounding box center [834, 272] width 1488 height 43
copy tr "ssories [EMAIL_ADDRESS][DOMAIN_NAME]"
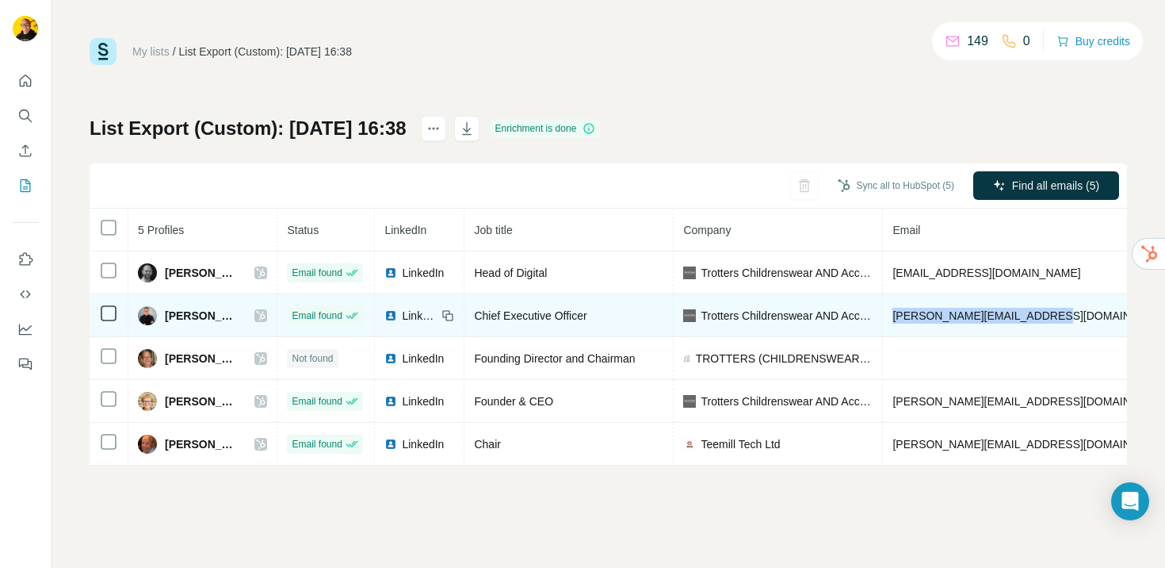
drag, startPoint x: 1040, startPoint y: 316, endPoint x: 881, endPoint y: 316, distance: 159.4
click at [883, 316] on td "[PERSON_NAME][EMAIL_ADDRESS][DOMAIN_NAME]" at bounding box center [1032, 315] width 299 height 43
copy span "[PERSON_NAME][EMAIL_ADDRESS][DOMAIN_NAME]"
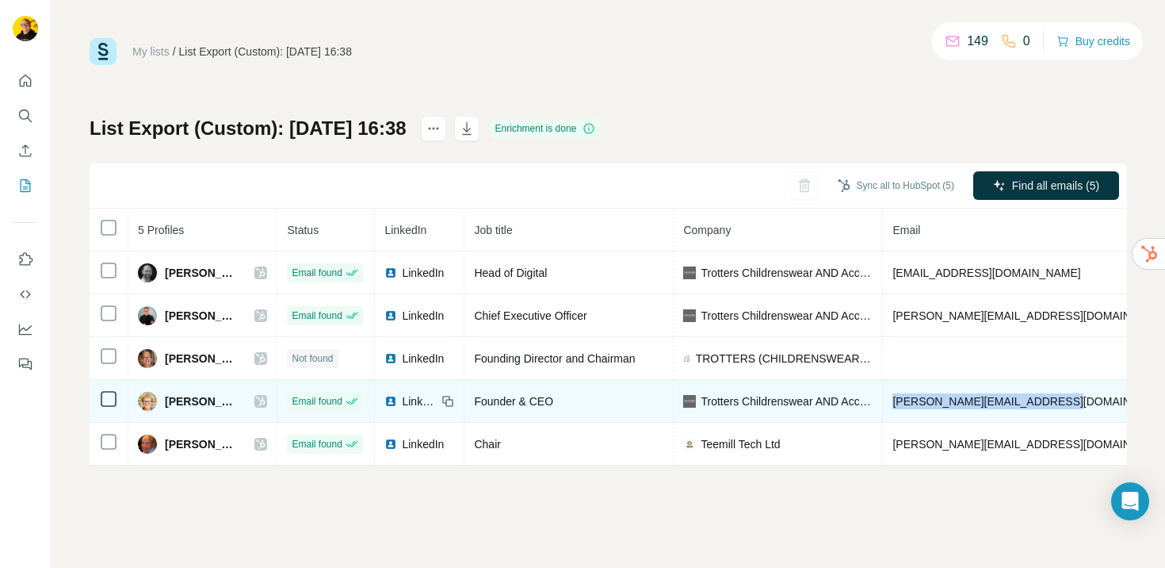
drag, startPoint x: 1050, startPoint y: 400, endPoint x: 889, endPoint y: 400, distance: 160.9
click at [889, 400] on td "[PERSON_NAME][EMAIL_ADDRESS][DOMAIN_NAME]" at bounding box center [1032, 401] width 299 height 43
copy span "[PERSON_NAME][EMAIL_ADDRESS][DOMAIN_NAME]"
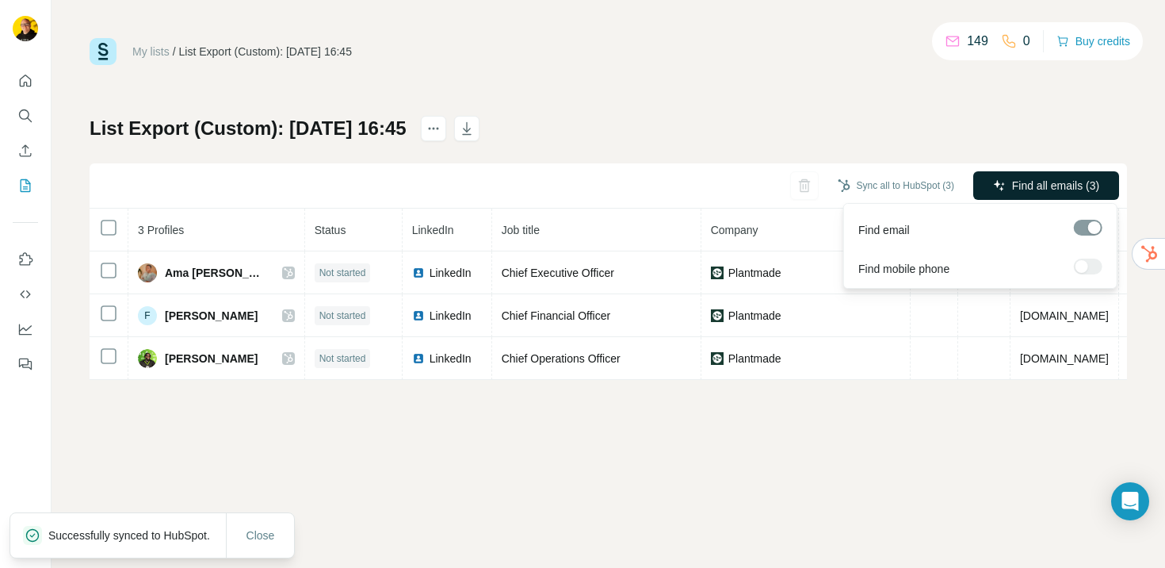
click at [1034, 186] on span "Find all emails (3)" at bounding box center [1055, 186] width 87 height 16
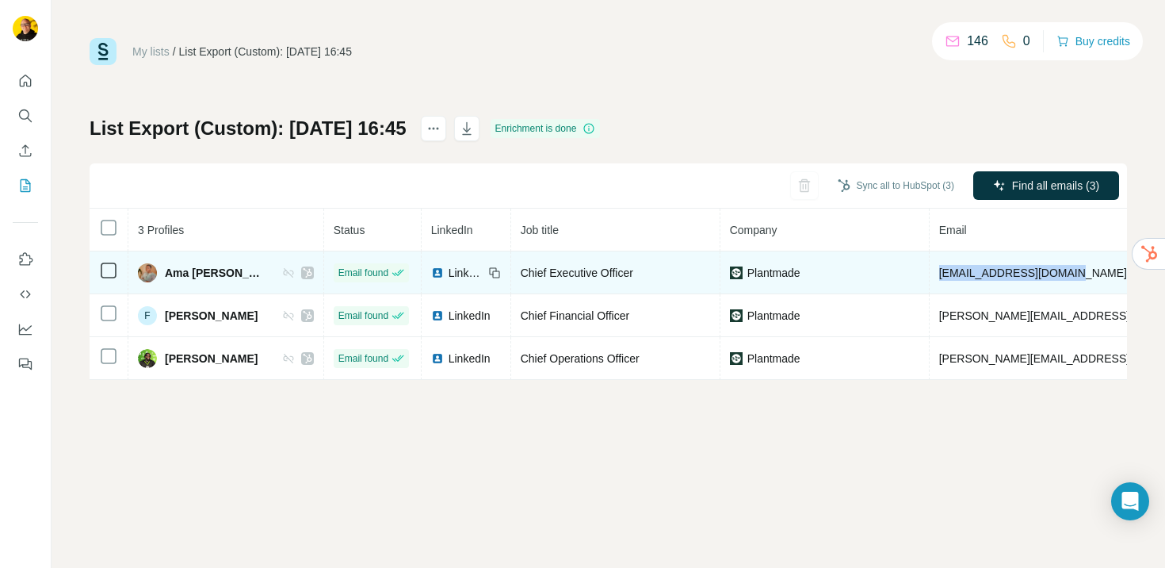
drag, startPoint x: 1069, startPoint y: 271, endPoint x: 922, endPoint y: 269, distance: 146.7
click at [930, 269] on td "ama@weareplantmade.com" at bounding box center [1079, 272] width 299 height 43
copy span "ama@weareplantmade.com"
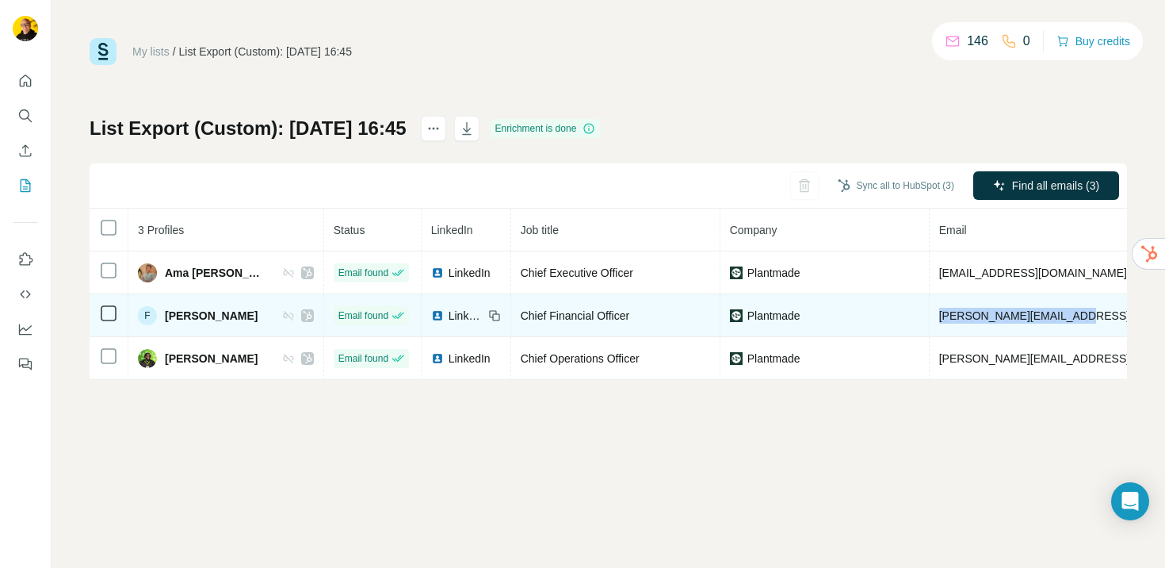
drag, startPoint x: 925, startPoint y: 316, endPoint x: 1081, endPoint y: 313, distance: 155.4
click at [1081, 313] on td "fred@weareplantmade.com" at bounding box center [1079, 315] width 299 height 43
copy span "fred@weareplantmade.com"
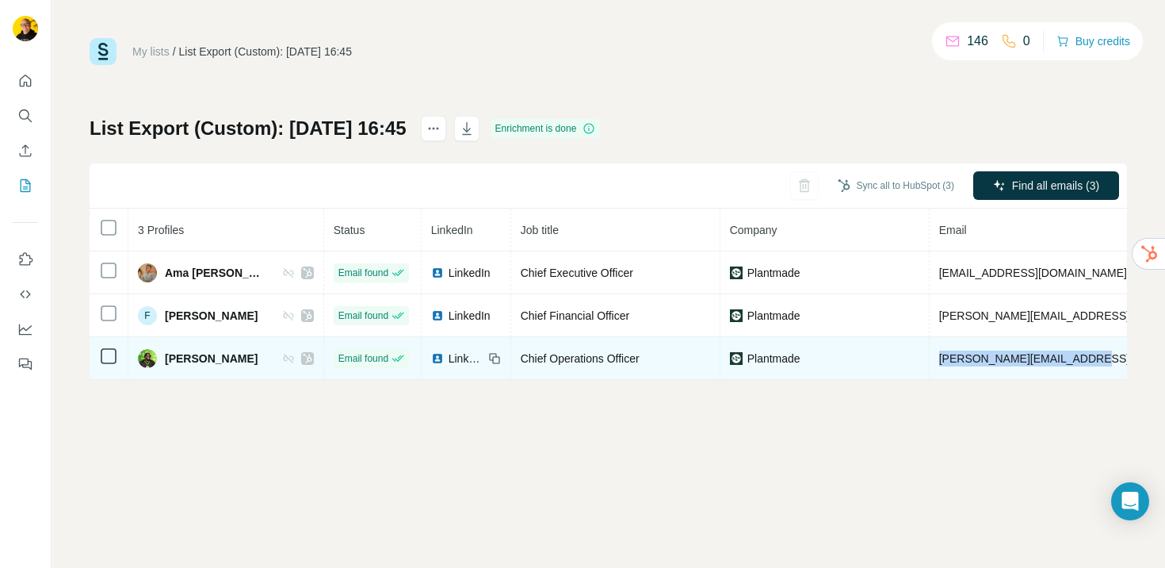
drag, startPoint x: 925, startPoint y: 360, endPoint x: 1076, endPoint y: 362, distance: 150.7
click at [1076, 362] on span "travis@weareplantmade.com" at bounding box center [1079, 358] width 279 height 13
copy span "travis@weareplantmade.com"
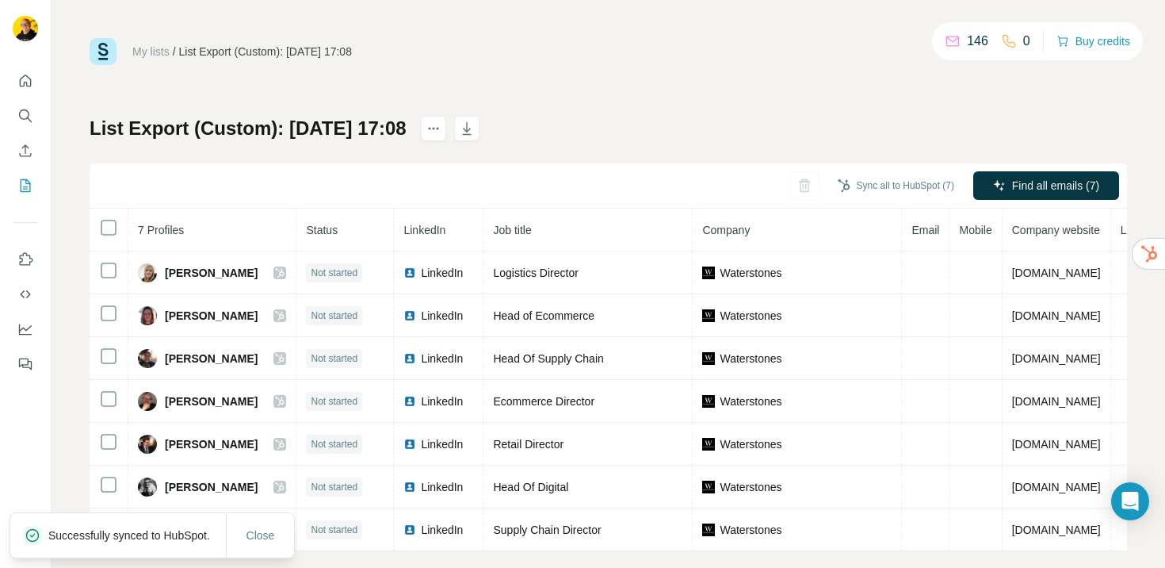
click at [871, 188] on button "Sync all to HubSpot (7)" at bounding box center [896, 186] width 139 height 24
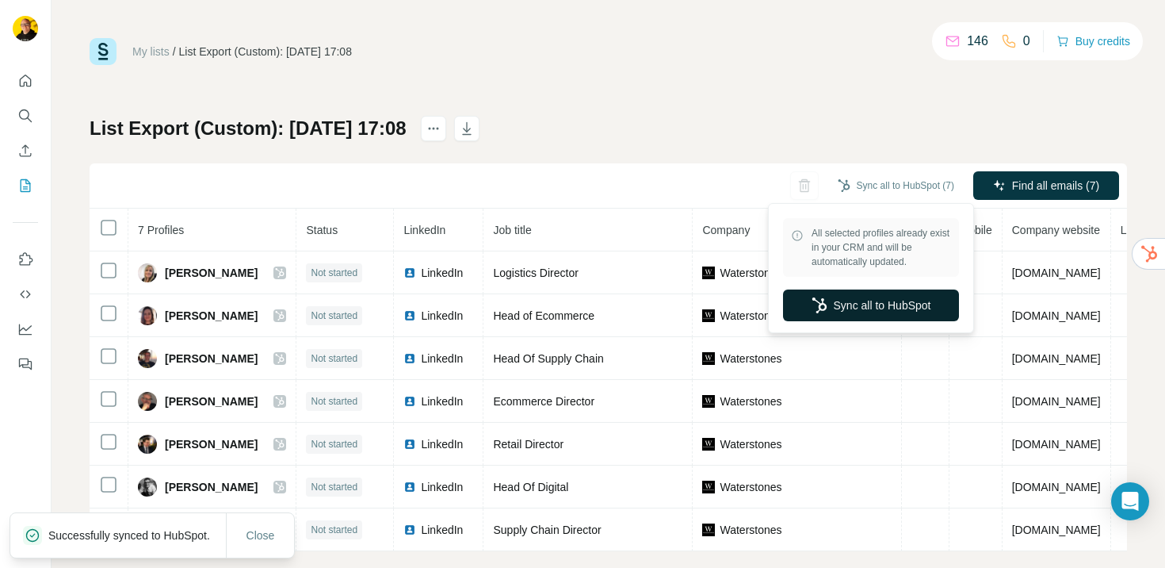
click at [874, 304] on button "Sync all to HubSpot" at bounding box center [871, 305] width 176 height 32
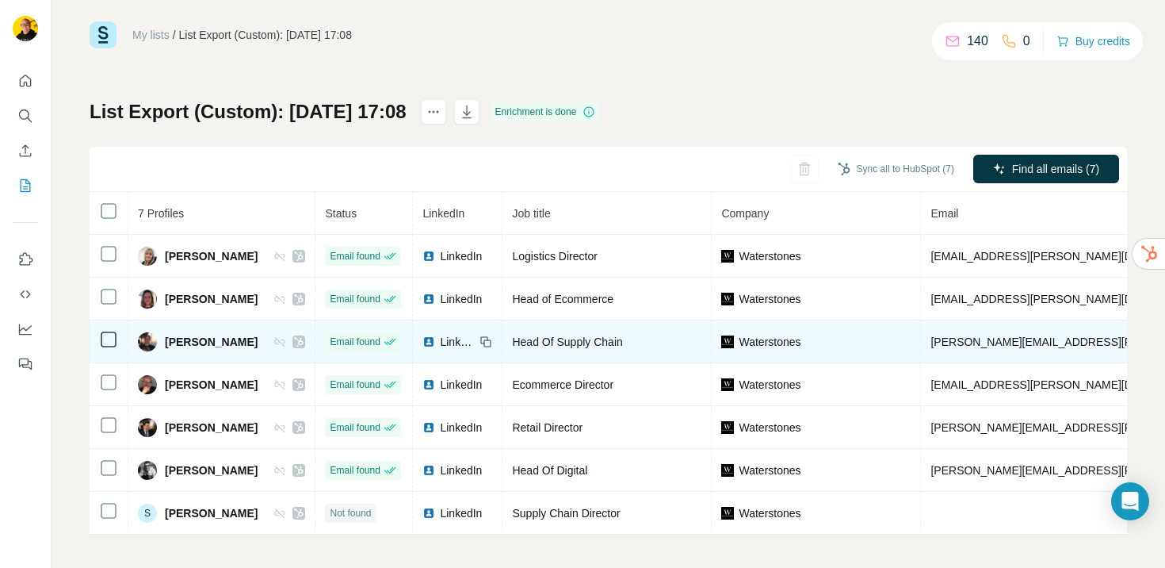
scroll to position [21, 0]
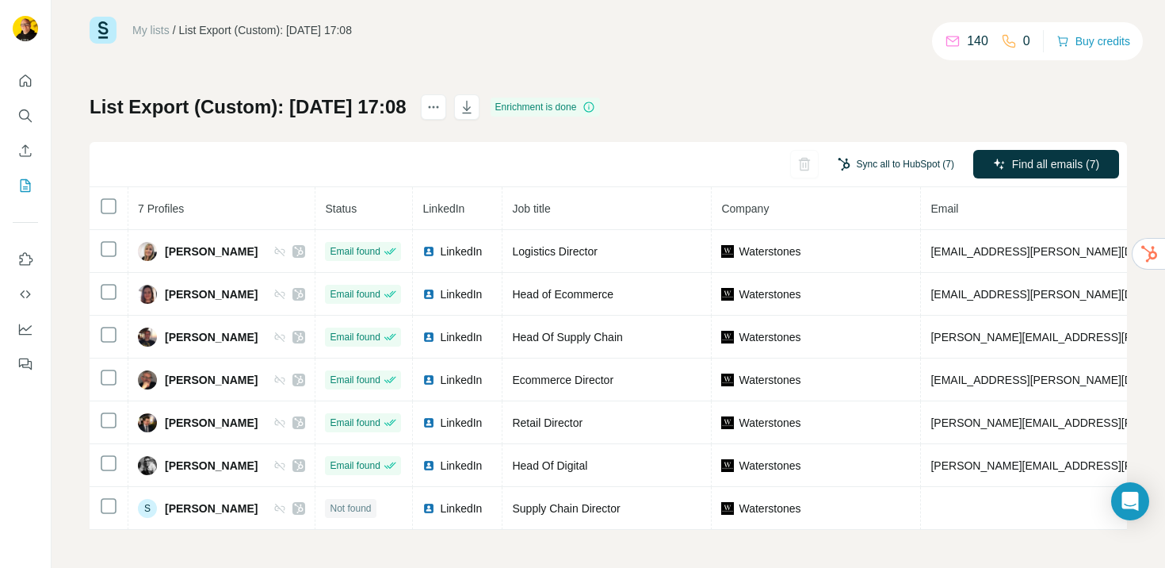
click at [896, 166] on button "Sync all to HubSpot (7)" at bounding box center [896, 164] width 139 height 24
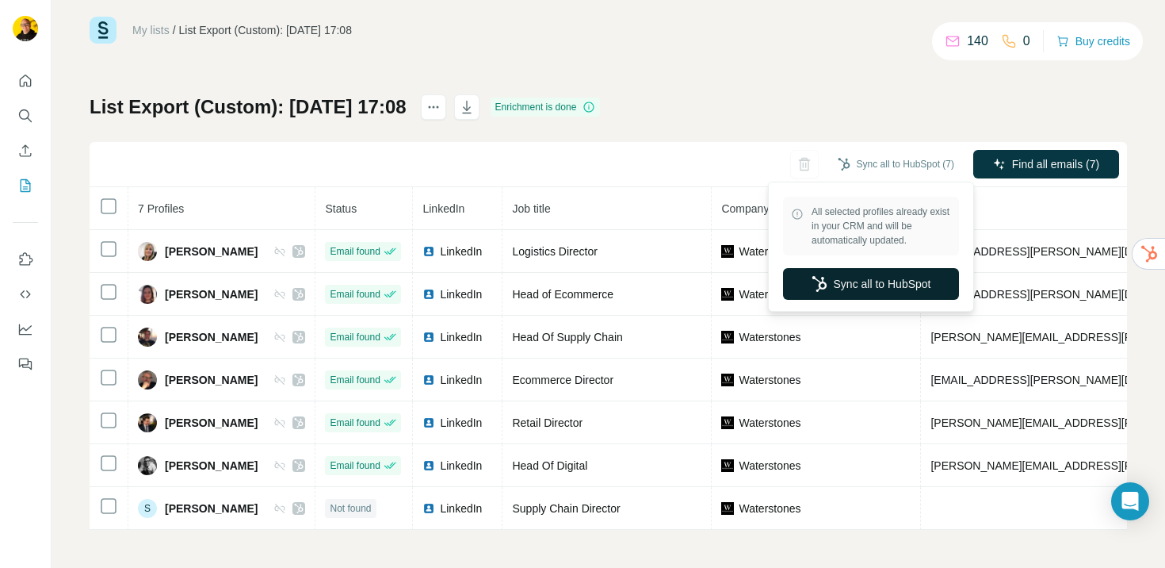
click at [883, 281] on button "Sync all to HubSpot" at bounding box center [871, 284] width 176 height 32
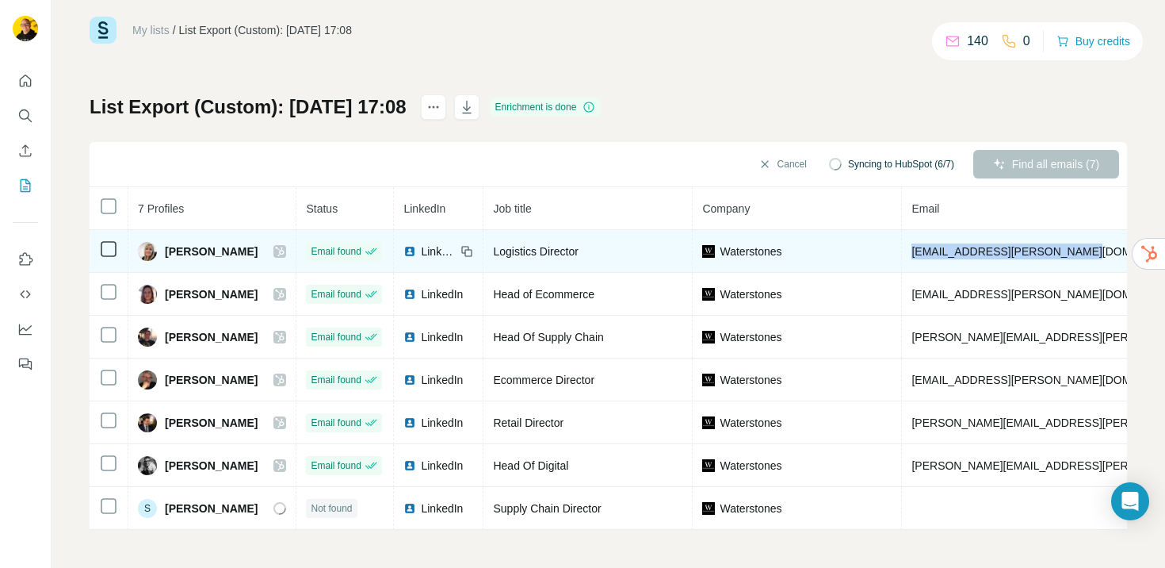
drag, startPoint x: 906, startPoint y: 254, endPoint x: 1081, endPoint y: 249, distance: 174.5
click at [1081, 249] on td "beccy.preece@waterstones.com" at bounding box center [1097, 251] width 391 height 43
copy span "beccy.preece@waterstones.com"
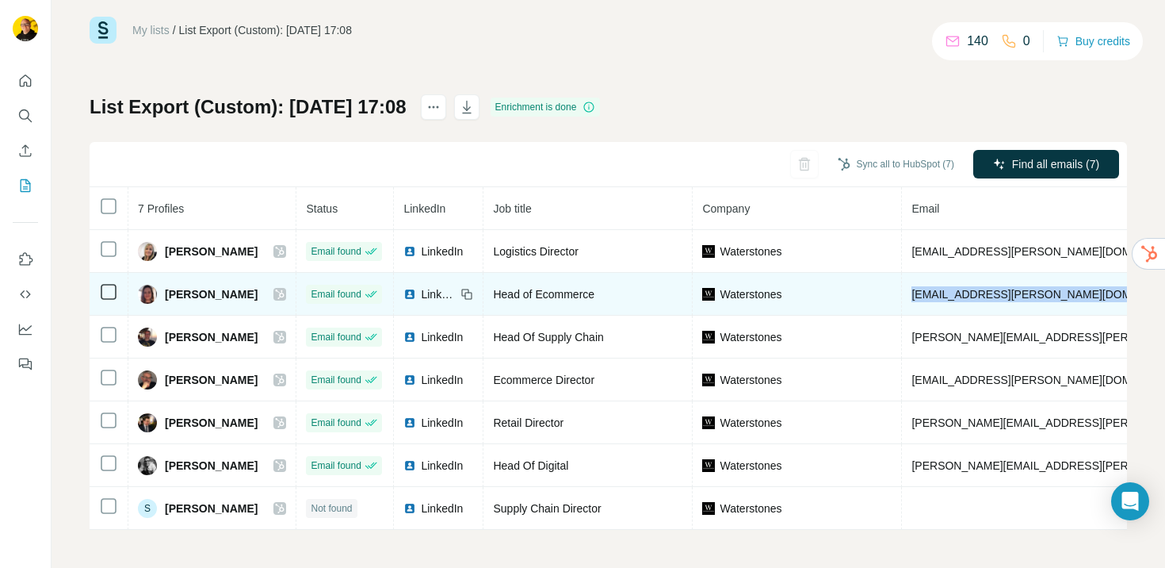
drag, startPoint x: 907, startPoint y: 292, endPoint x: 1097, endPoint y: 297, distance: 190.3
click at [1097, 297] on span "catriona.morrison@waterstones.com" at bounding box center [1051, 294] width 279 height 13
copy span "catriona.morrison@waterstones.com"
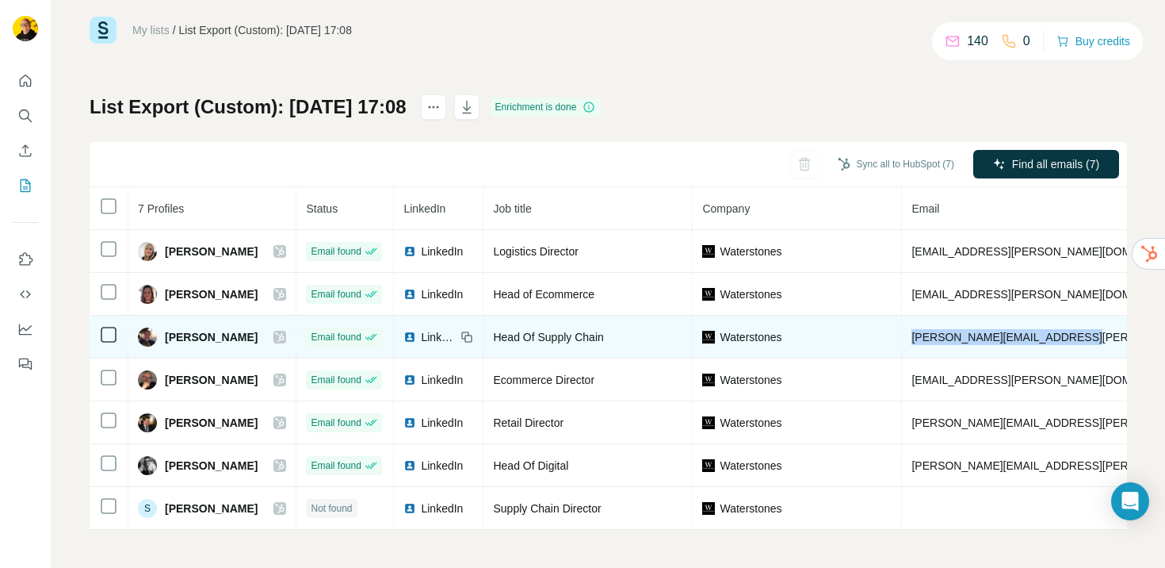
drag, startPoint x: 907, startPoint y: 339, endPoint x: 1067, endPoint y: 341, distance: 160.2
click at [1067, 341] on td "ian.duffield@waterstones.com" at bounding box center [1097, 337] width 391 height 43
copy span "ian.duffield@waterstones.com"
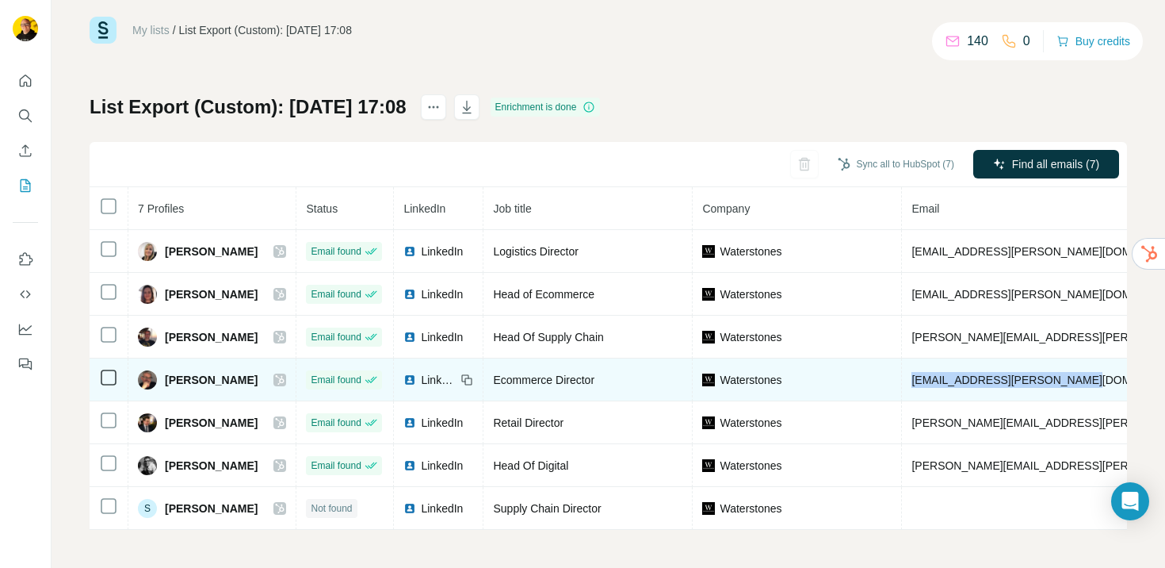
drag, startPoint x: 908, startPoint y: 380, endPoint x: 1080, endPoint y: 385, distance: 172.1
click at [1080, 385] on td "kieron.smith@waterstones.com" at bounding box center [1097, 379] width 391 height 43
copy span "kieron.smith@waterstones.com"
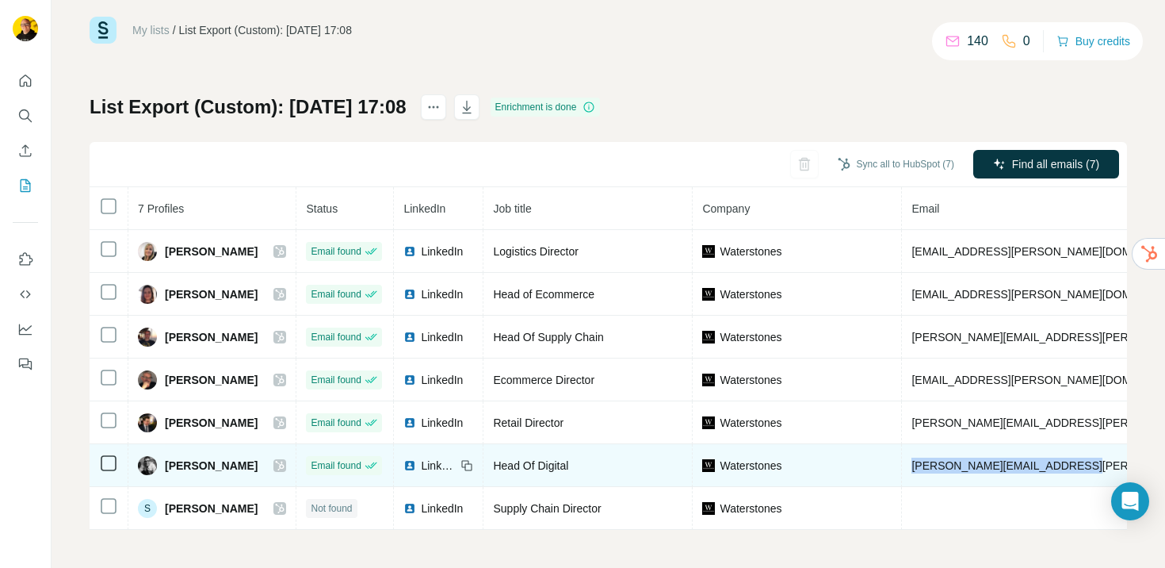
drag, startPoint x: 909, startPoint y: 465, endPoint x: 1087, endPoint y: 461, distance: 178.4
click at [1087, 461] on td "martin.hearn@waterstones.com" at bounding box center [1097, 465] width 391 height 43
copy span "martin.hearn@waterstones.com"
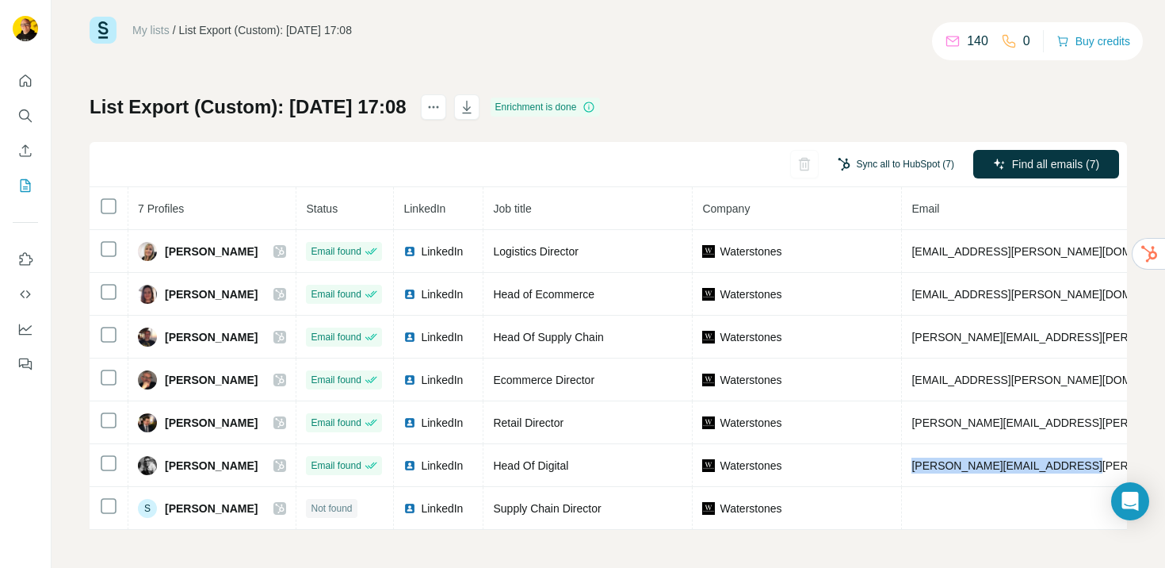
click at [925, 165] on button "Sync all to HubSpot (7)" at bounding box center [896, 164] width 139 height 24
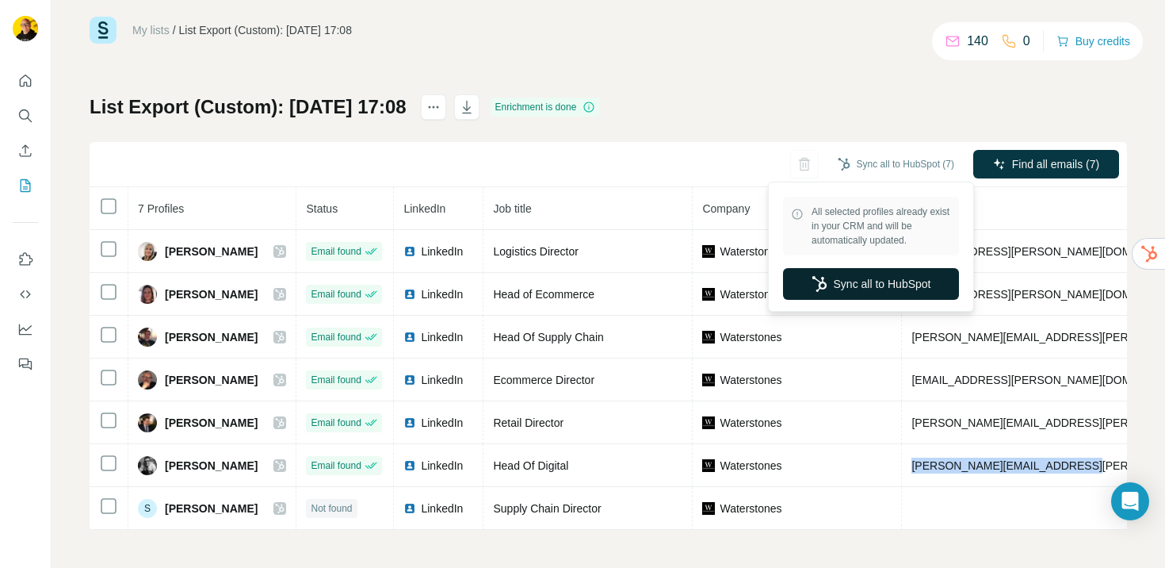
click at [870, 284] on button "Sync all to HubSpot" at bounding box center [871, 284] width 176 height 32
